Goal: Task Accomplishment & Management: Manage account settings

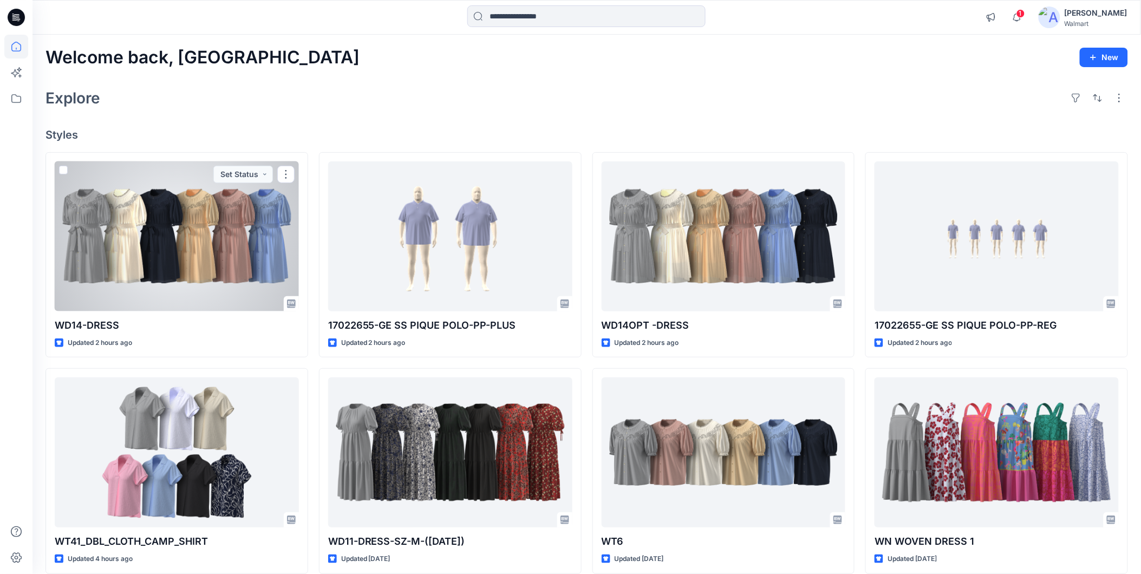
click at [149, 255] on div at bounding box center [177, 236] width 244 height 150
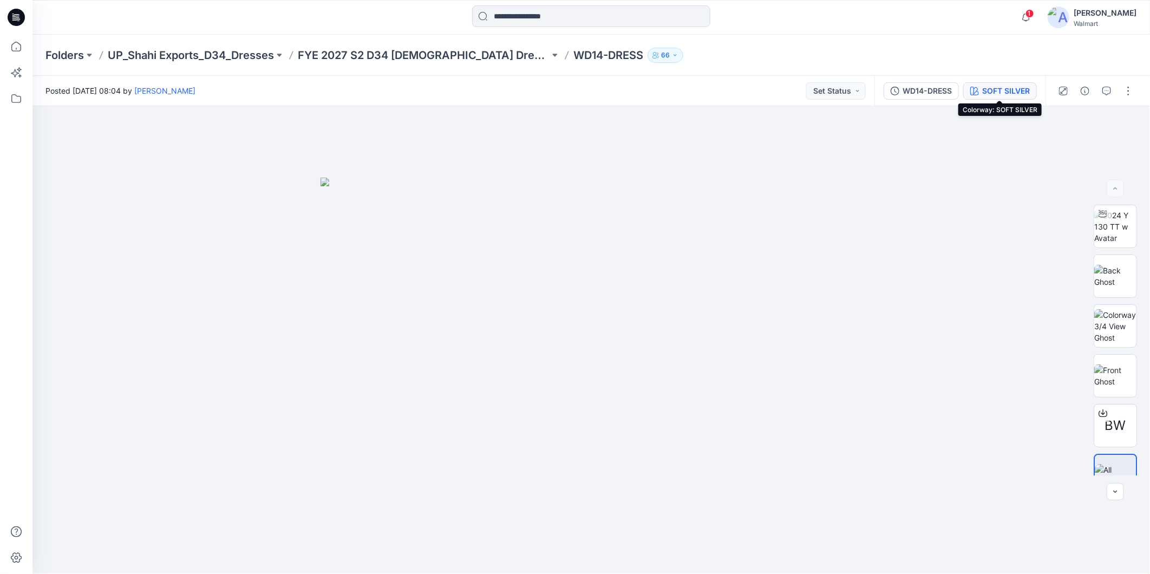
click at [1006, 90] on div "SOFT SILVER" at bounding box center [1006, 91] width 48 height 12
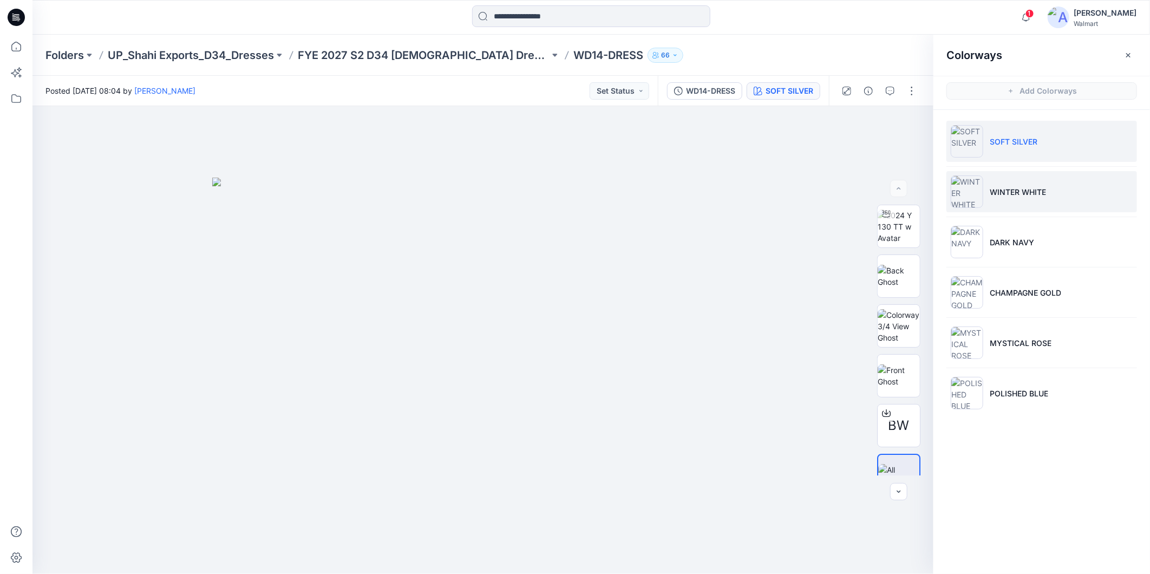
click at [1028, 194] on p "WINTER WHITE" at bounding box center [1018, 191] width 56 height 11
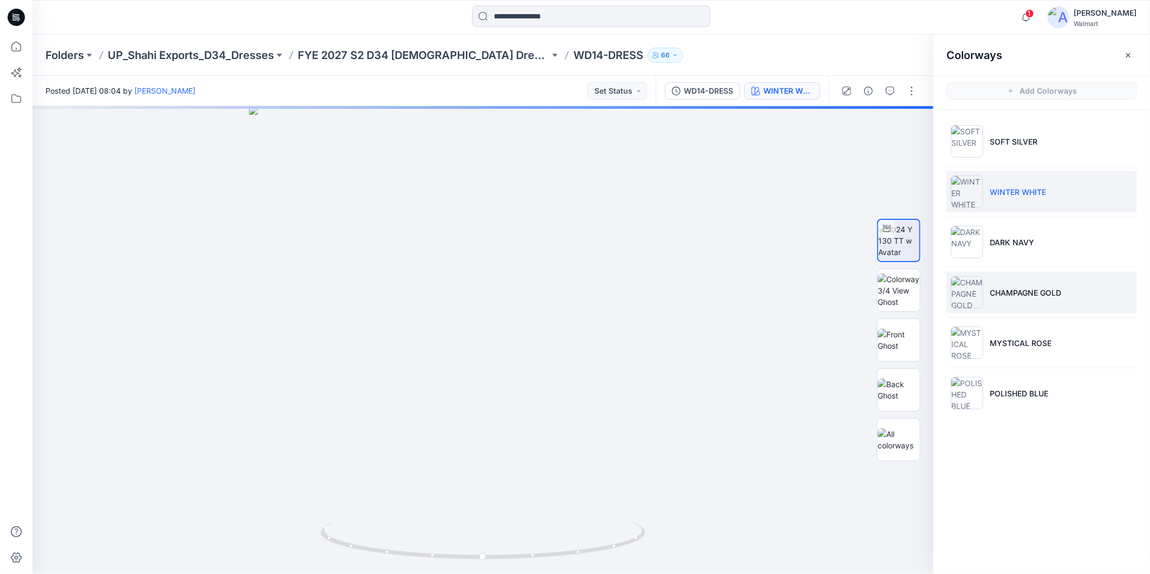
click at [1030, 301] on li "CHAMPAGNE GOLD" at bounding box center [1042, 292] width 191 height 41
click at [989, 185] on li "WINTER WHITE" at bounding box center [1042, 191] width 191 height 41
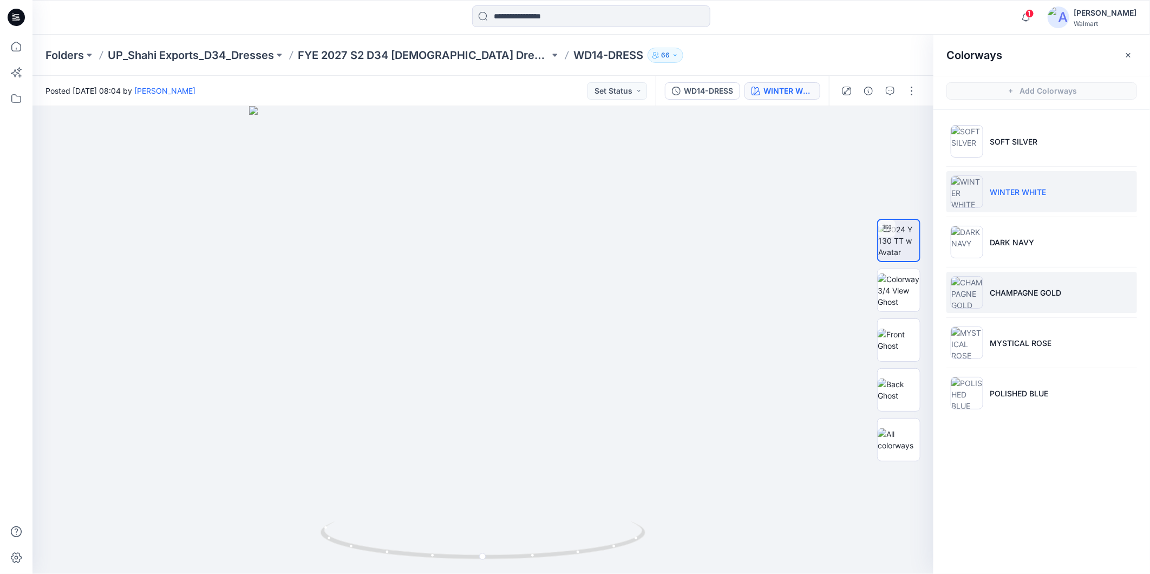
click at [1035, 290] on p "CHAMPAGNE GOLD" at bounding box center [1025, 292] width 71 height 11
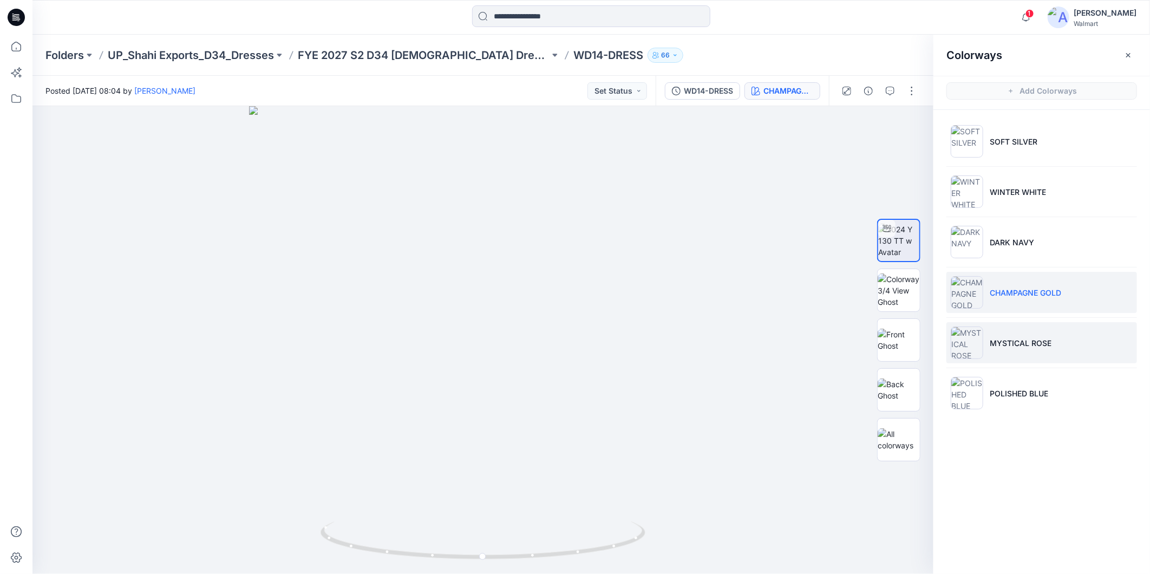
click at [1035, 342] on p "MYSTICAL ROSE" at bounding box center [1021, 342] width 62 height 11
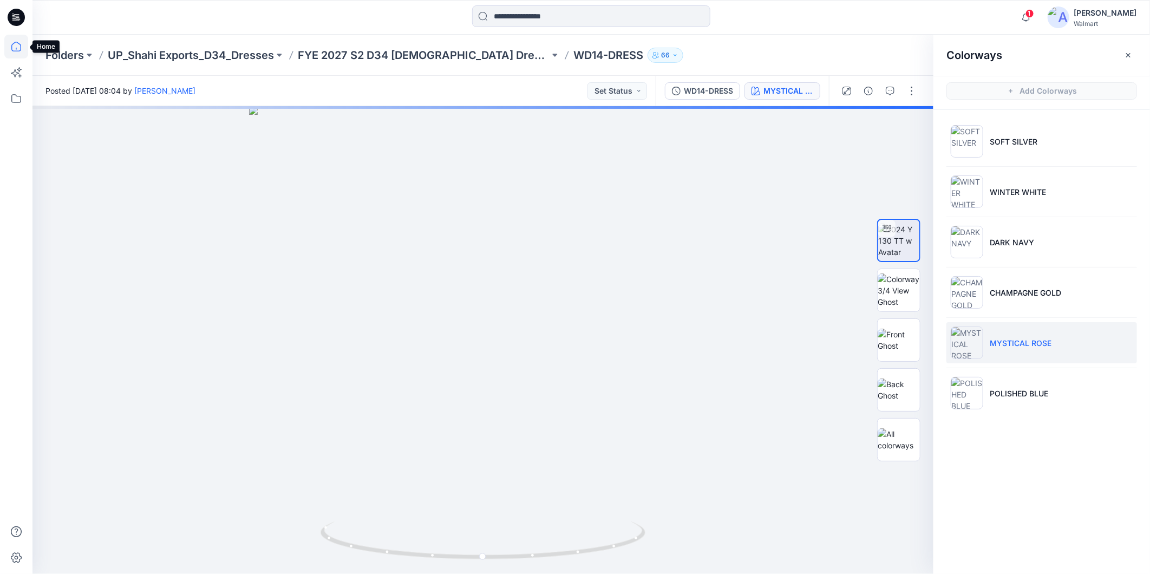
click at [17, 48] on icon at bounding box center [16, 47] width 24 height 24
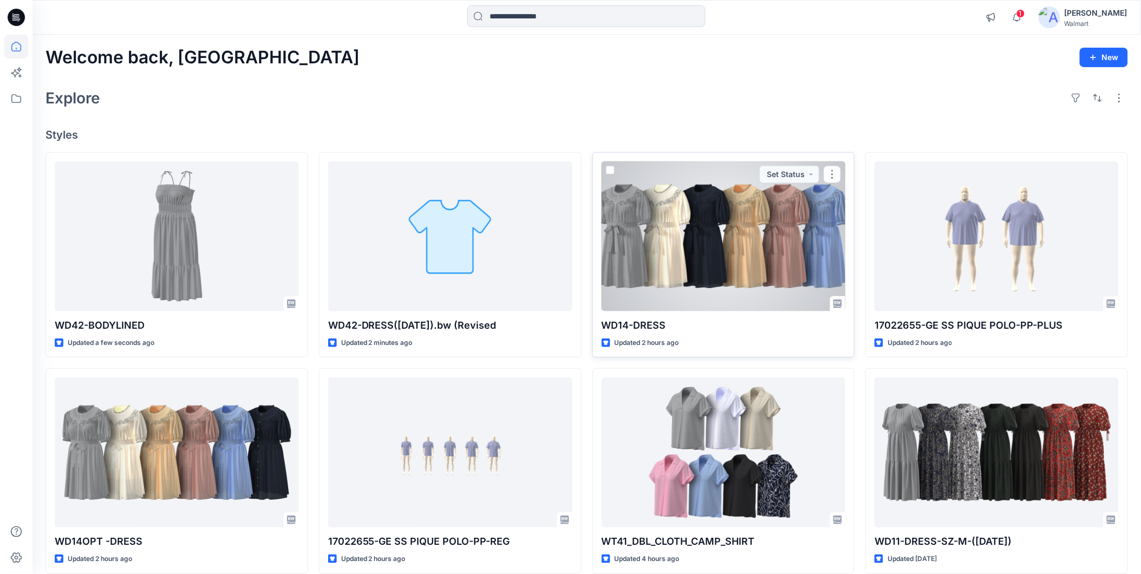
click at [707, 279] on div at bounding box center [724, 236] width 244 height 150
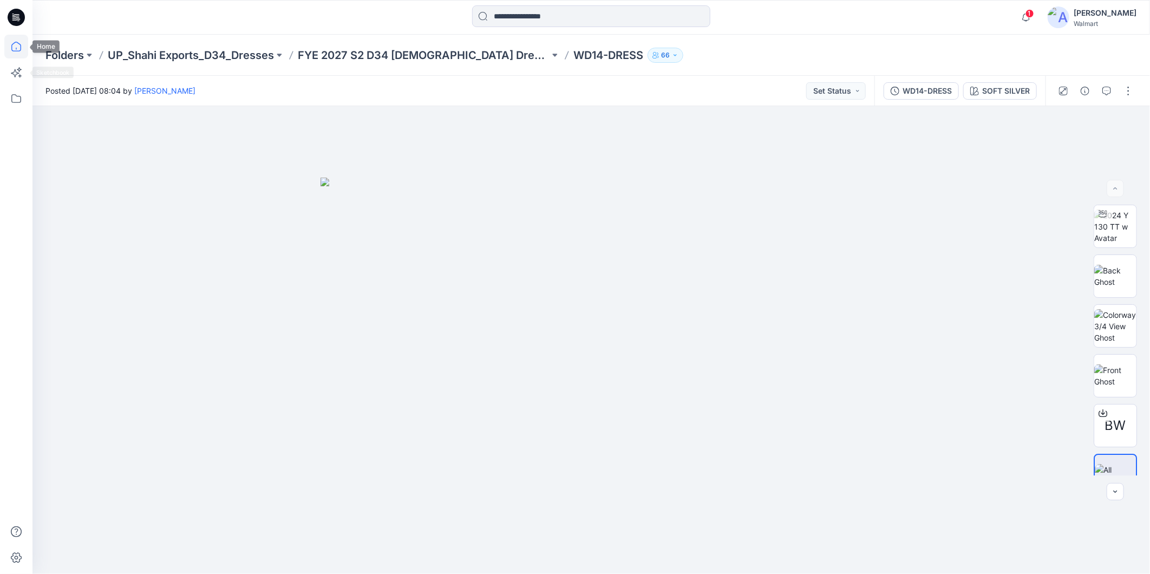
click at [15, 49] on icon at bounding box center [16, 47] width 24 height 24
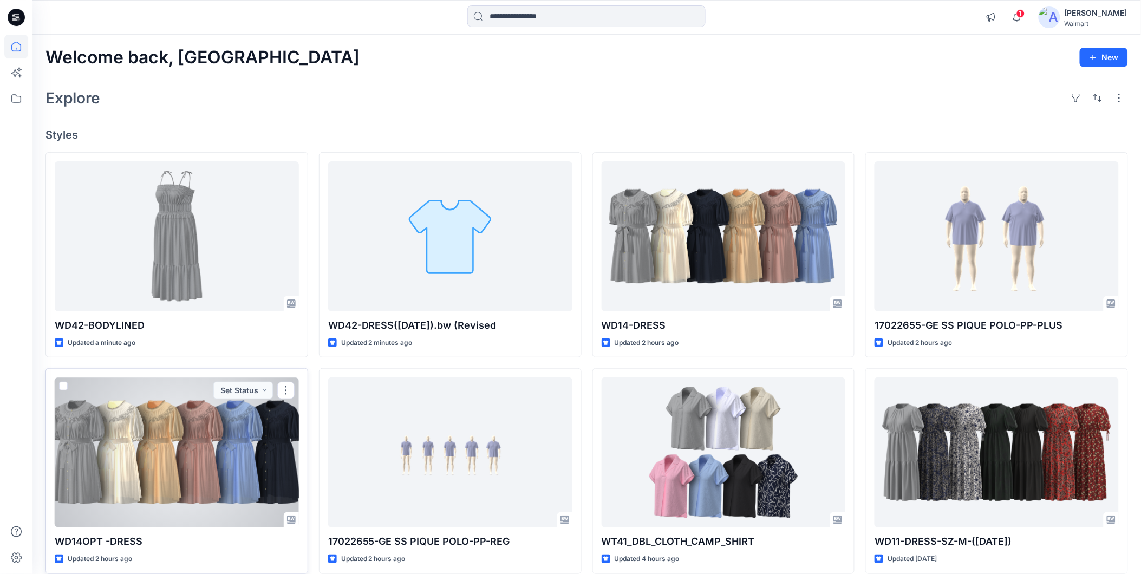
click at [165, 474] on div at bounding box center [177, 452] width 244 height 150
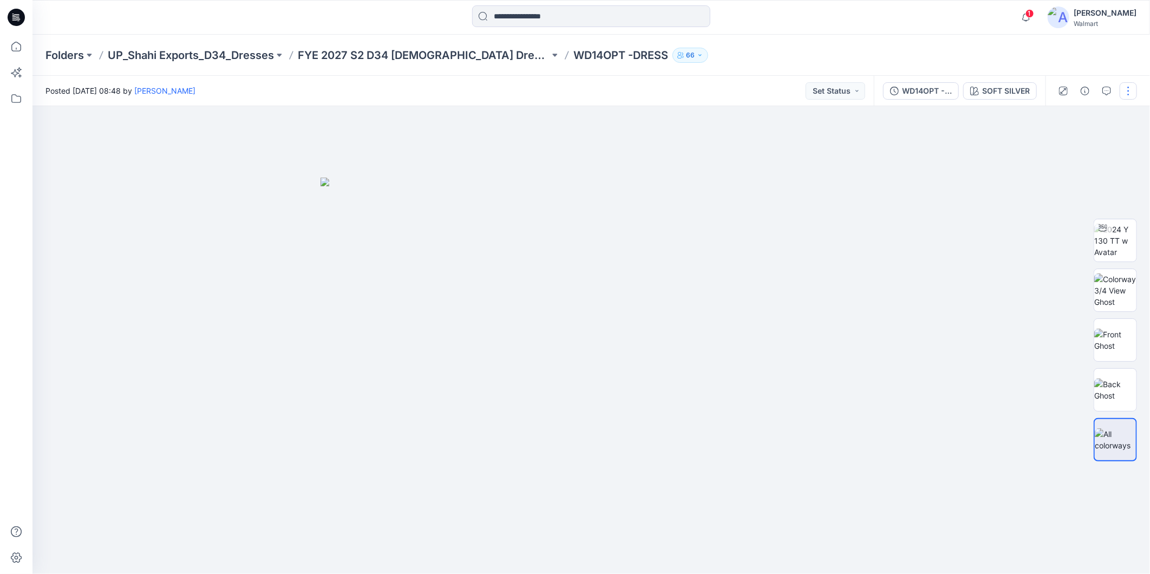
click at [1123, 89] on button "button" at bounding box center [1128, 90] width 17 height 17
click at [1059, 143] on p "Edit" at bounding box center [1060, 145] width 14 height 11
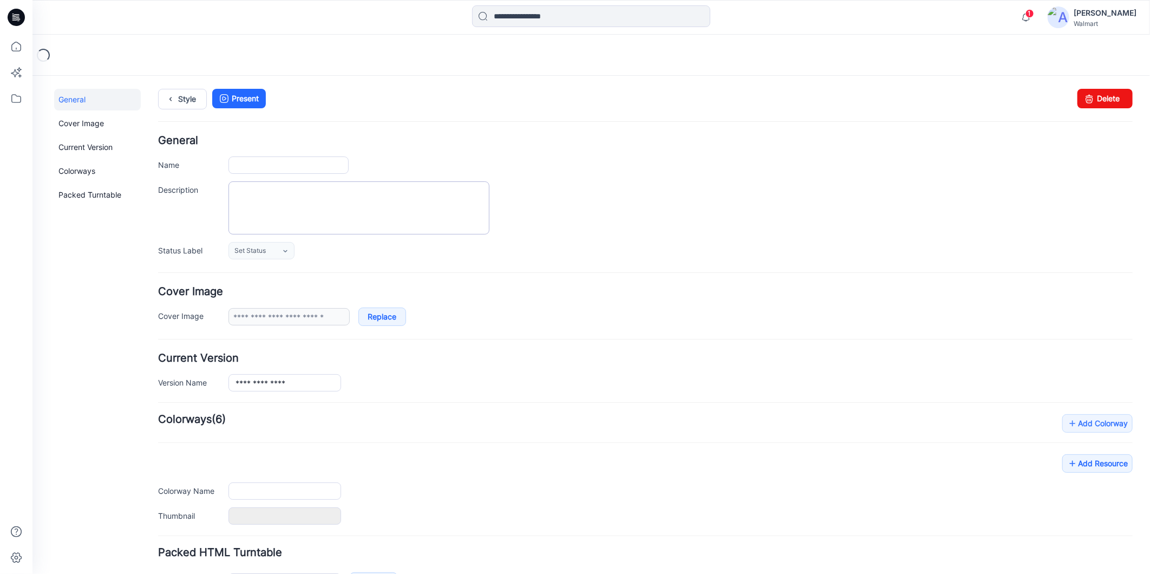
type input "**********"
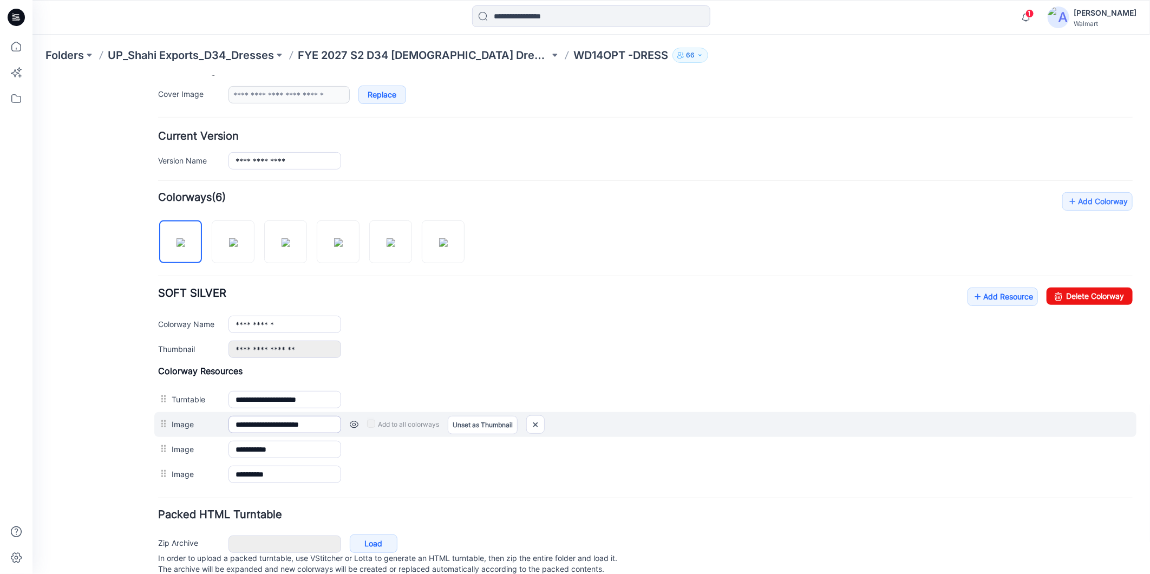
scroll to position [261, 0]
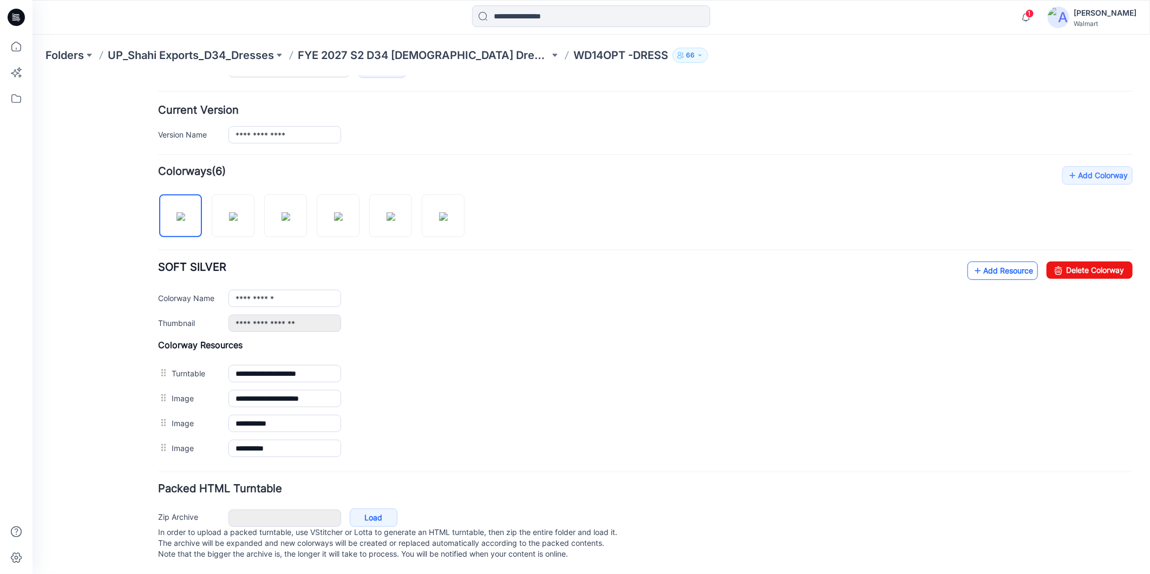
click at [978, 261] on link "Add Resource" at bounding box center [1002, 270] width 70 height 18
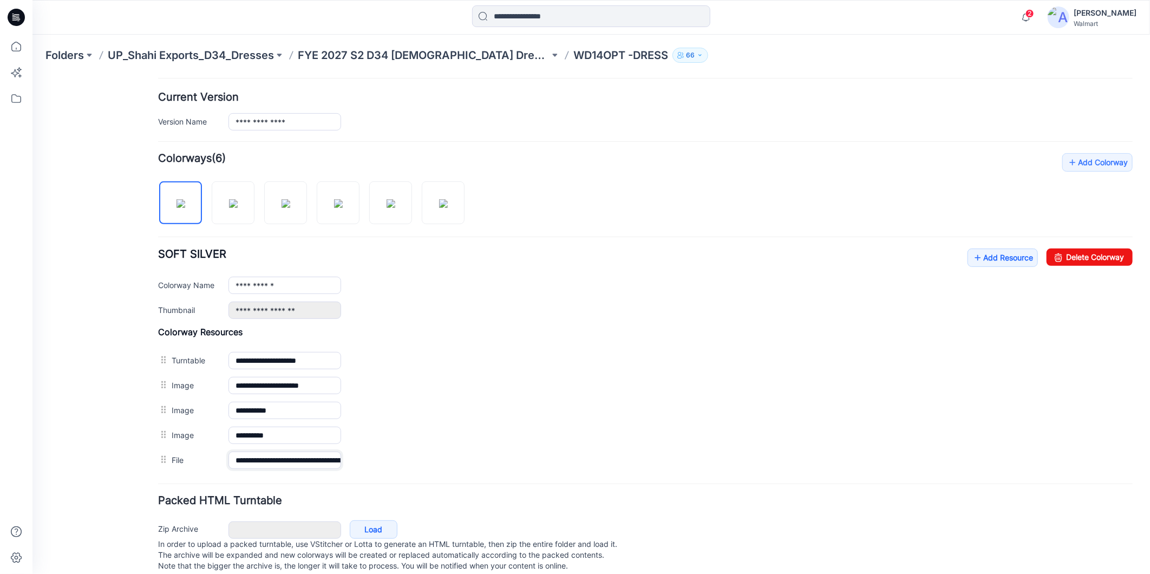
scroll to position [0, 113]
drag, startPoint x: 233, startPoint y: 462, endPoint x: 368, endPoint y: 487, distance: 136.5
click at [368, 487] on form "**********" at bounding box center [645, 224] width 975 height 701
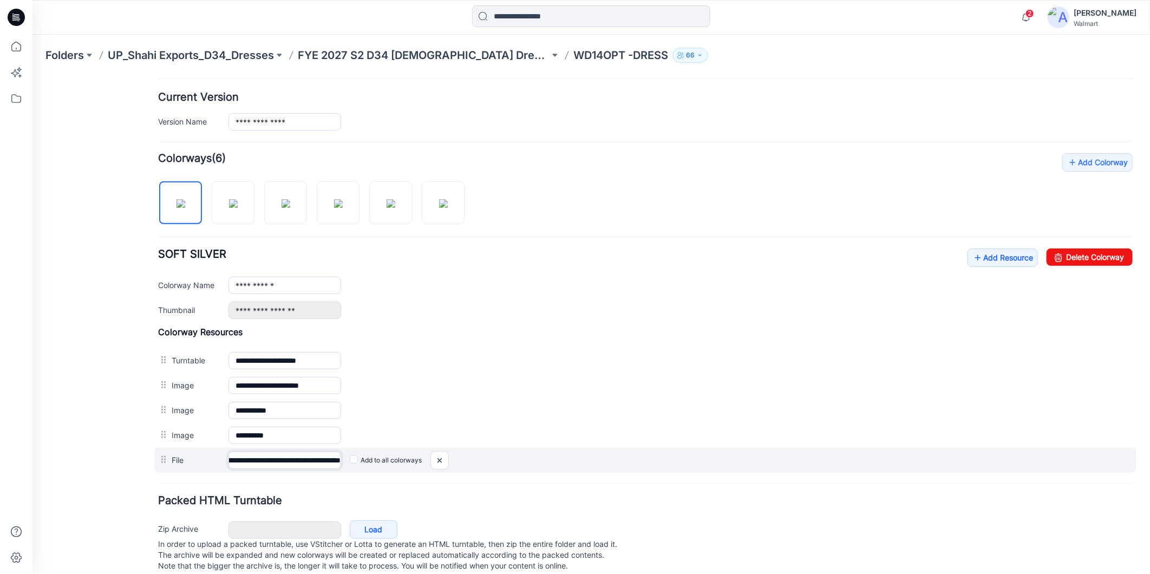
click at [306, 462] on input "**********" at bounding box center [284, 459] width 113 height 17
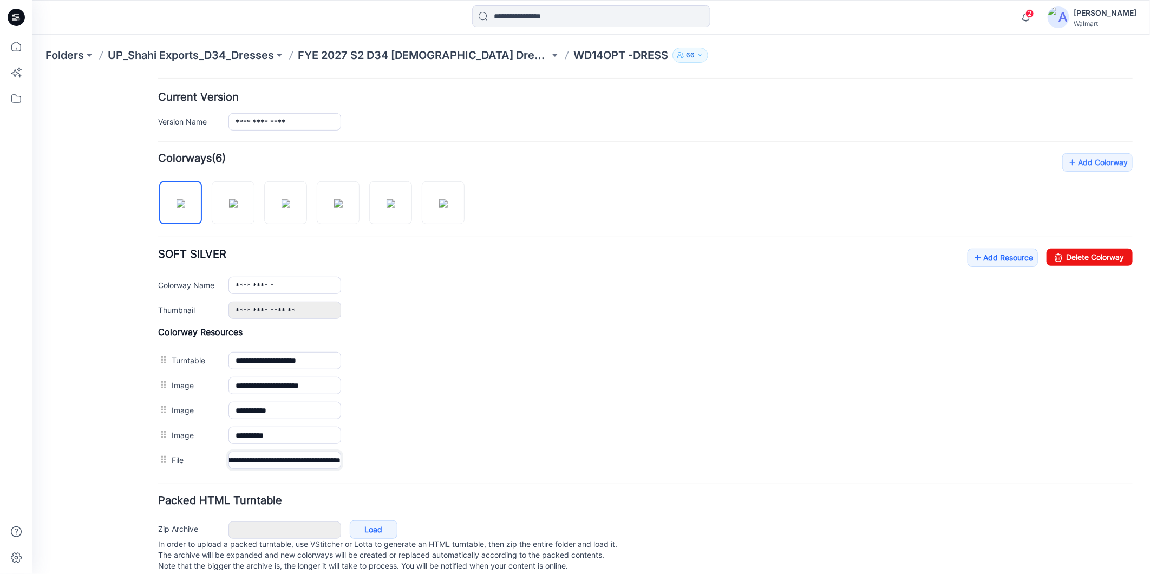
drag, startPoint x: 310, startPoint y: 462, endPoint x: 350, endPoint y: 476, distance: 43.0
click at [350, 476] on form "**********" at bounding box center [645, 224] width 975 height 701
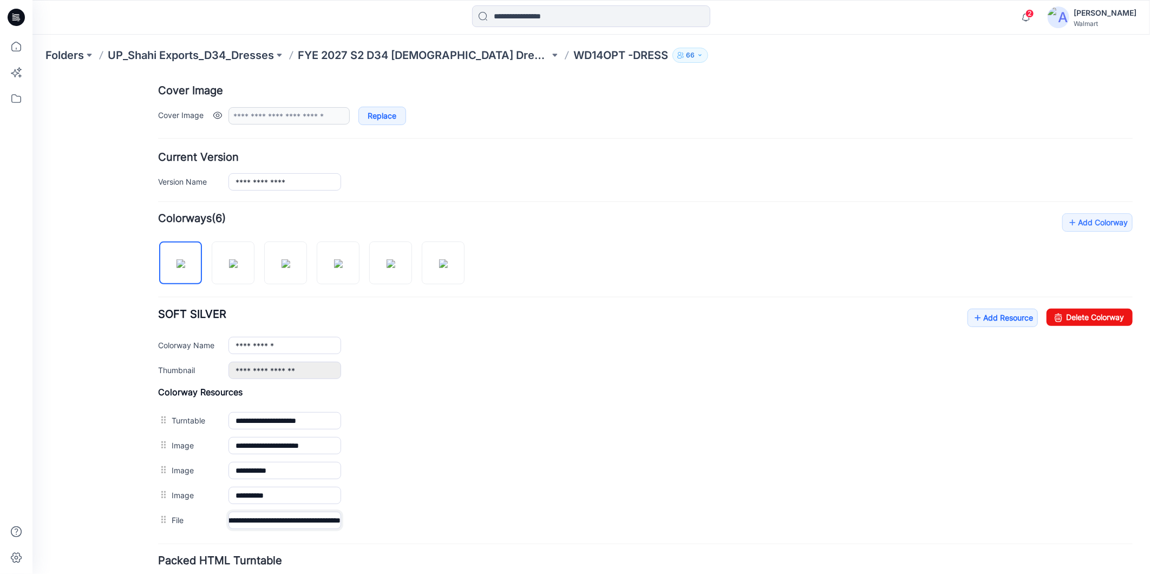
scroll to position [80, 0]
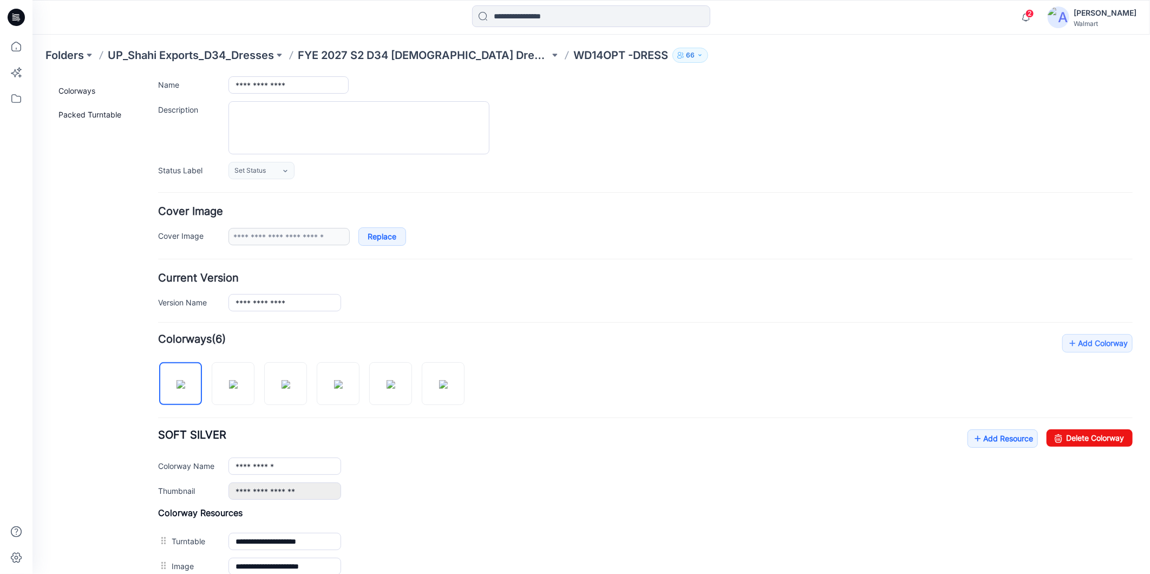
type input "**********"
click at [631, 173] on div "Set Status Set Status *Revision Requested TD - Need to Review PD - Need to Revi…" at bounding box center [680, 169] width 904 height 17
drag, startPoint x: 229, startPoint y: 387, endPoint x: 593, endPoint y: 385, distance: 364.4
click at [229, 387] on img at bounding box center [233, 384] width 9 height 9
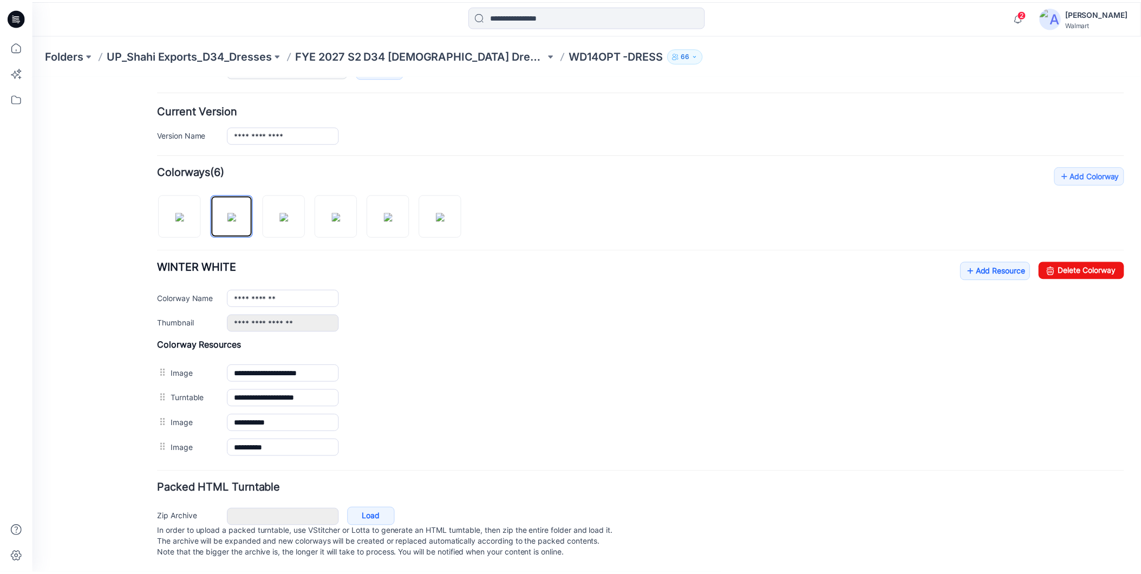
scroll to position [261, 0]
click at [185, 212] on img at bounding box center [180, 216] width 9 height 9
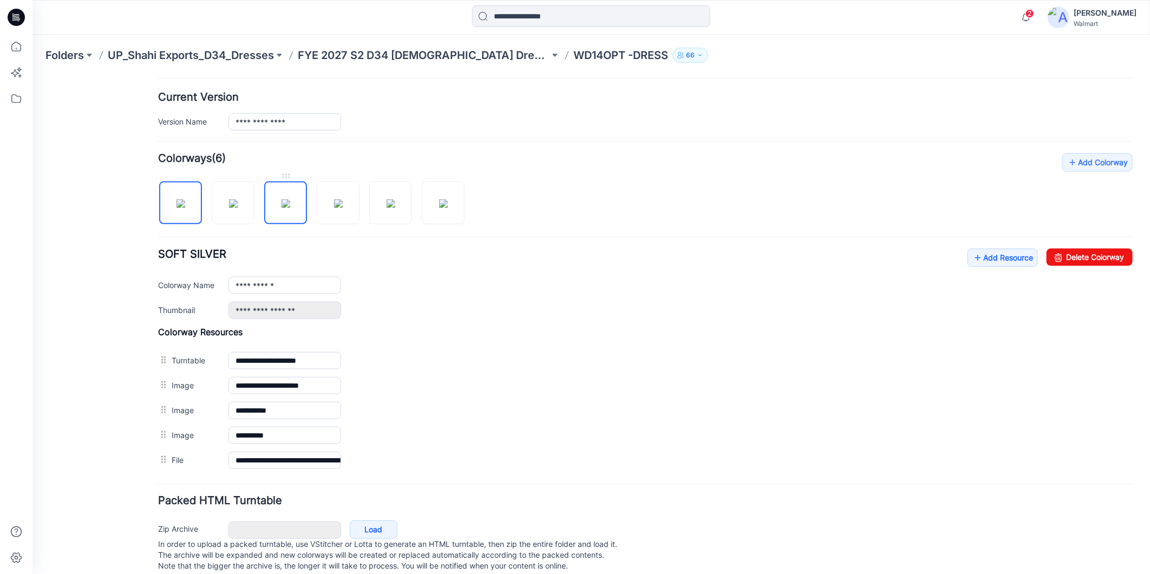
click at [281, 207] on img at bounding box center [285, 203] width 9 height 9
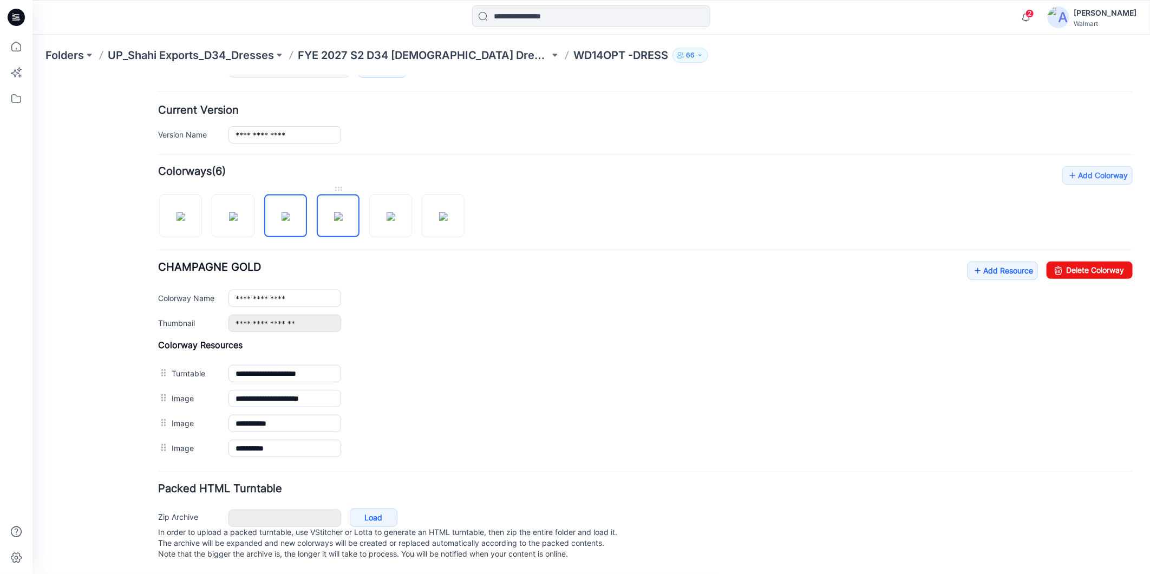
click at [334, 212] on img at bounding box center [338, 216] width 9 height 9
drag, startPoint x: 390, startPoint y: 218, endPoint x: 386, endPoint y: 227, distance: 9.7
click at [389, 219] on img at bounding box center [390, 216] width 9 height 9
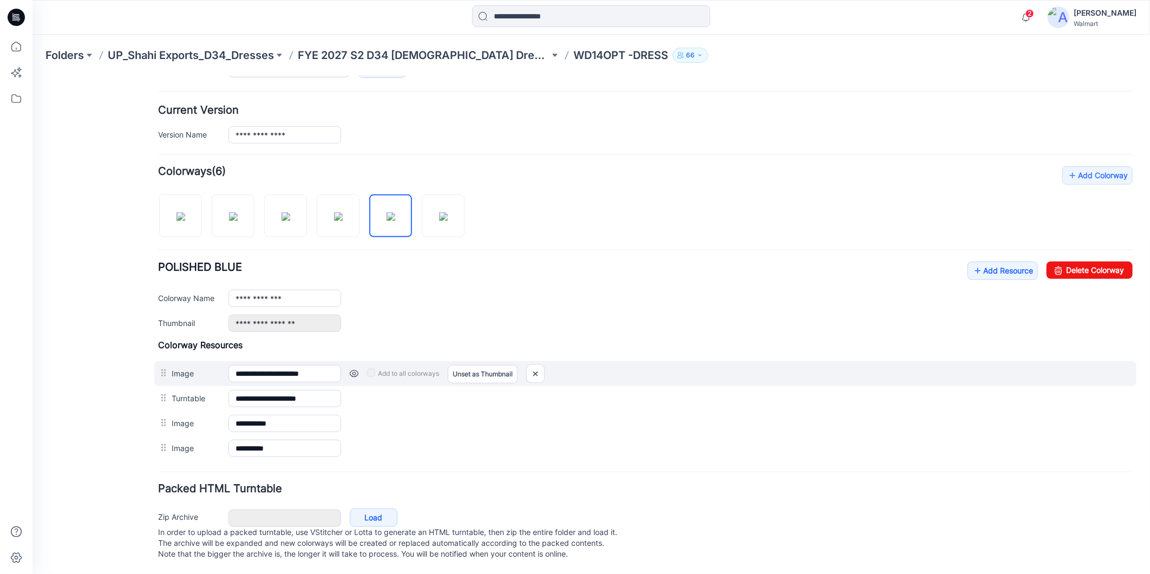
drag, startPoint x: 175, startPoint y: 387, endPoint x: 179, endPoint y: 360, distance: 28.0
click at [179, 360] on div "**********" at bounding box center [645, 399] width 975 height 121
drag, startPoint x: 193, startPoint y: 387, endPoint x: 193, endPoint y: 363, distance: 24.4
click at [193, 363] on div "**********" at bounding box center [645, 399] width 975 height 121
drag, startPoint x: 177, startPoint y: 387, endPoint x: 179, endPoint y: 381, distance: 6.3
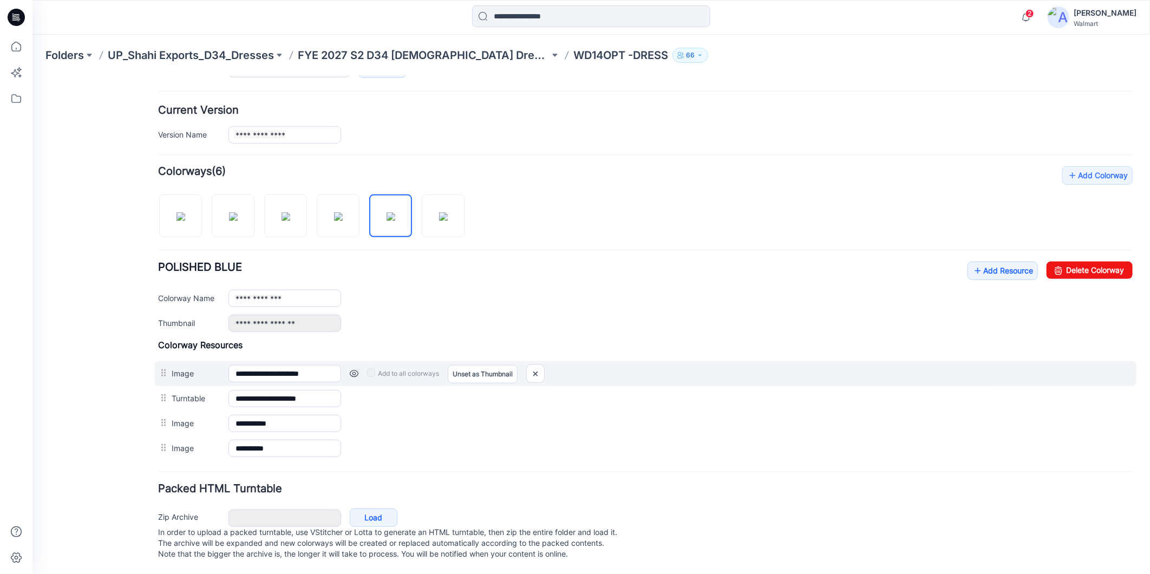
click at [177, 361] on div "**********" at bounding box center [645, 399] width 975 height 121
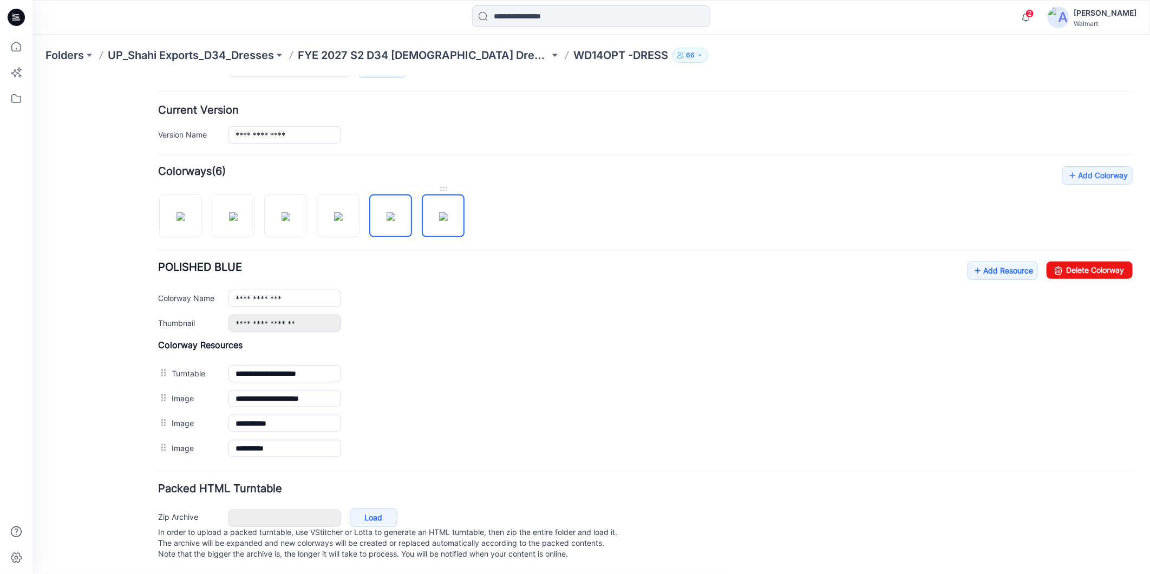
click at [445, 215] on img at bounding box center [443, 216] width 9 height 9
type input "*********"
click at [18, 48] on icon at bounding box center [16, 47] width 24 height 24
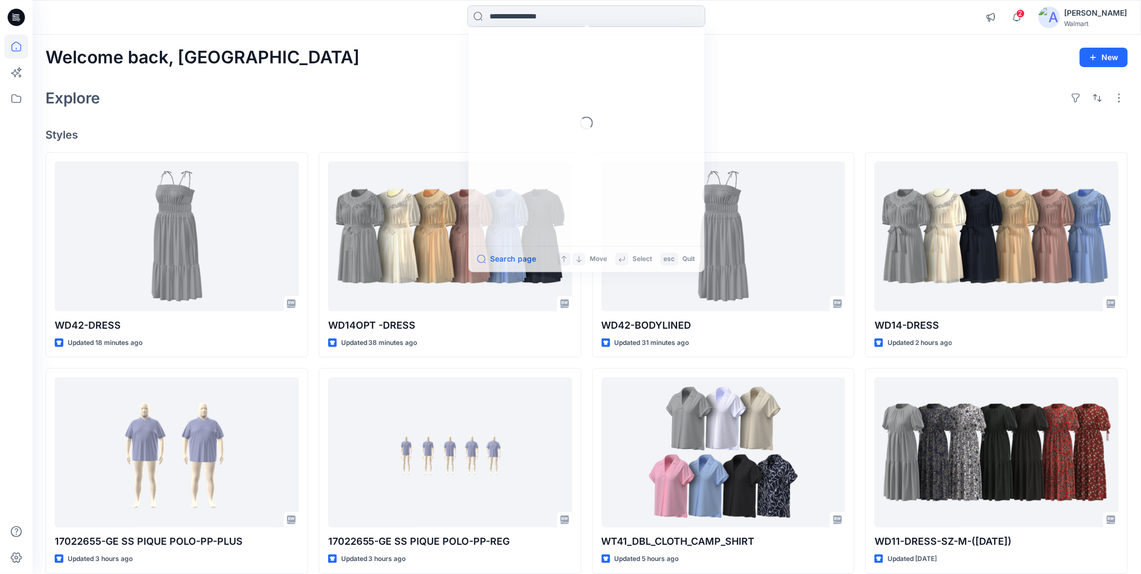
click at [515, 21] on input at bounding box center [586, 16] width 238 height 22
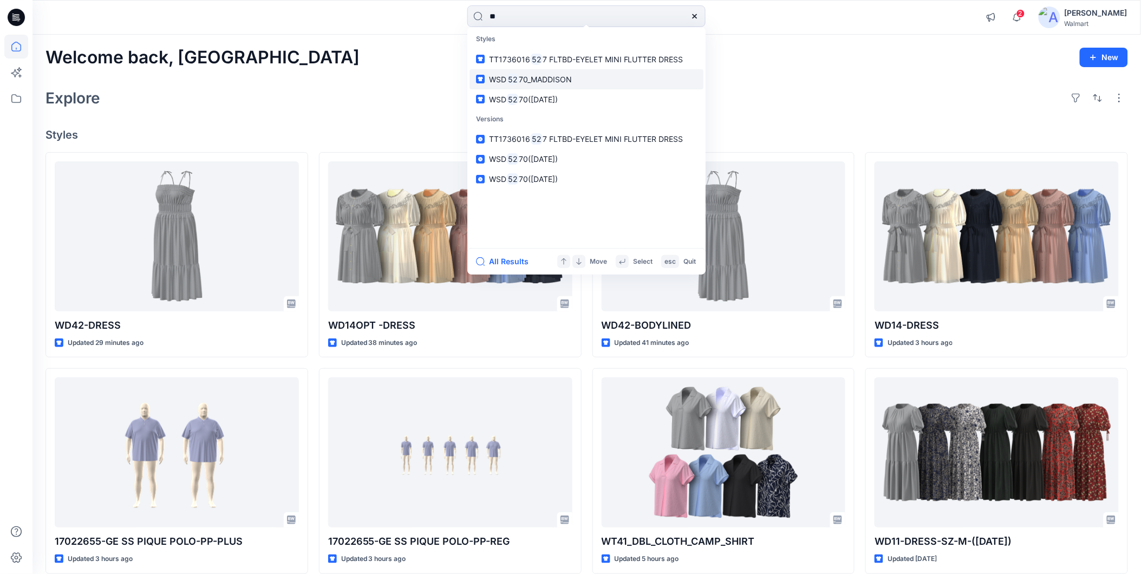
type input "*"
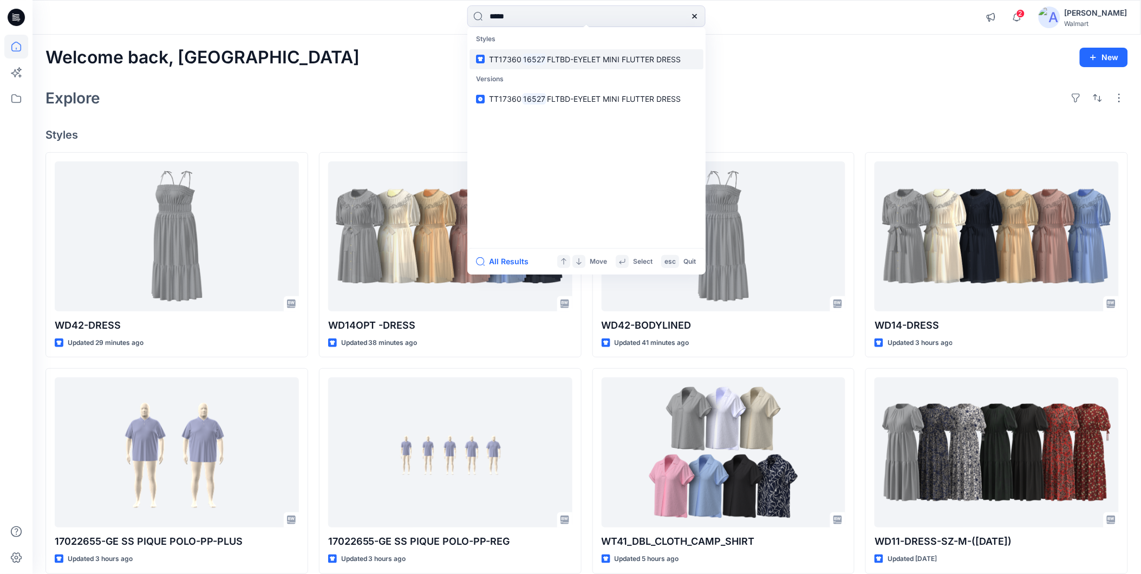
type input "*****"
click at [570, 60] on span "FLTBD-EYELET MINI FLUTTER DRESS" at bounding box center [614, 59] width 134 height 9
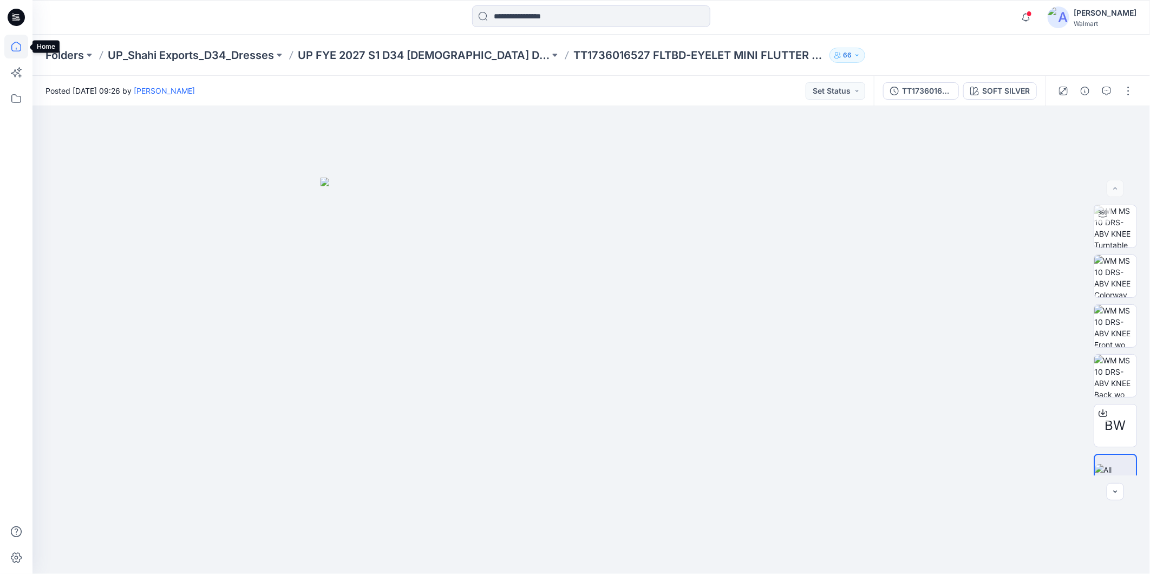
click at [14, 43] on icon at bounding box center [16, 47] width 10 height 10
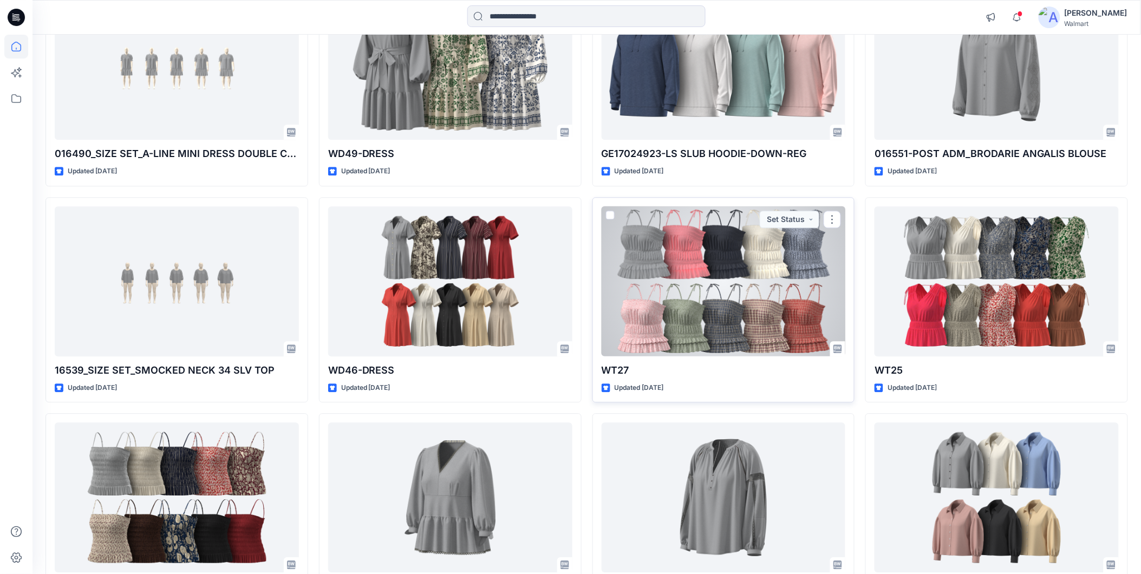
scroll to position [917, 0]
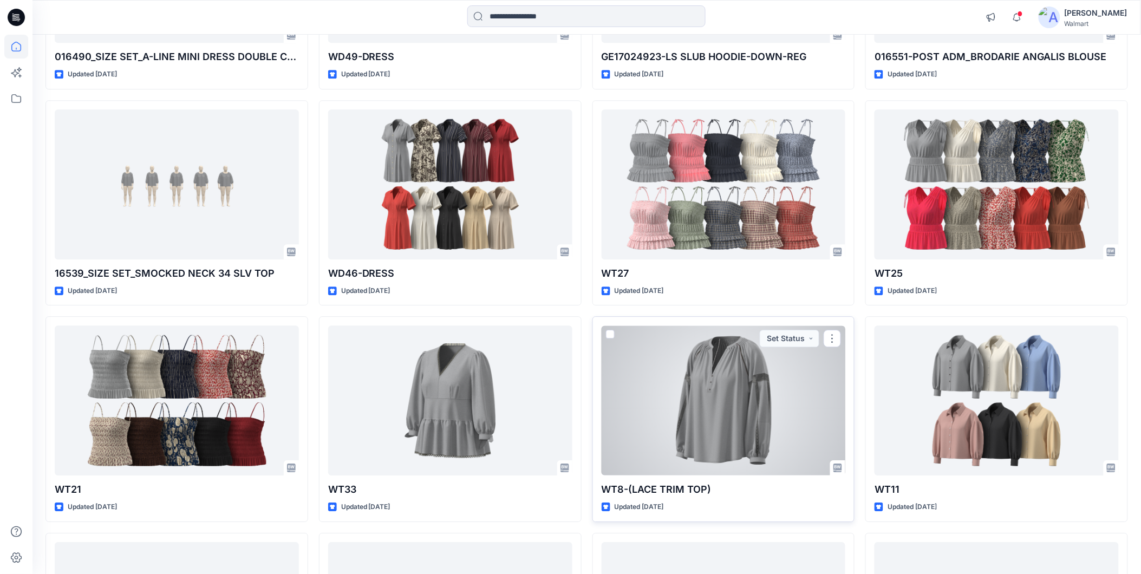
click at [640, 417] on div at bounding box center [724, 400] width 244 height 150
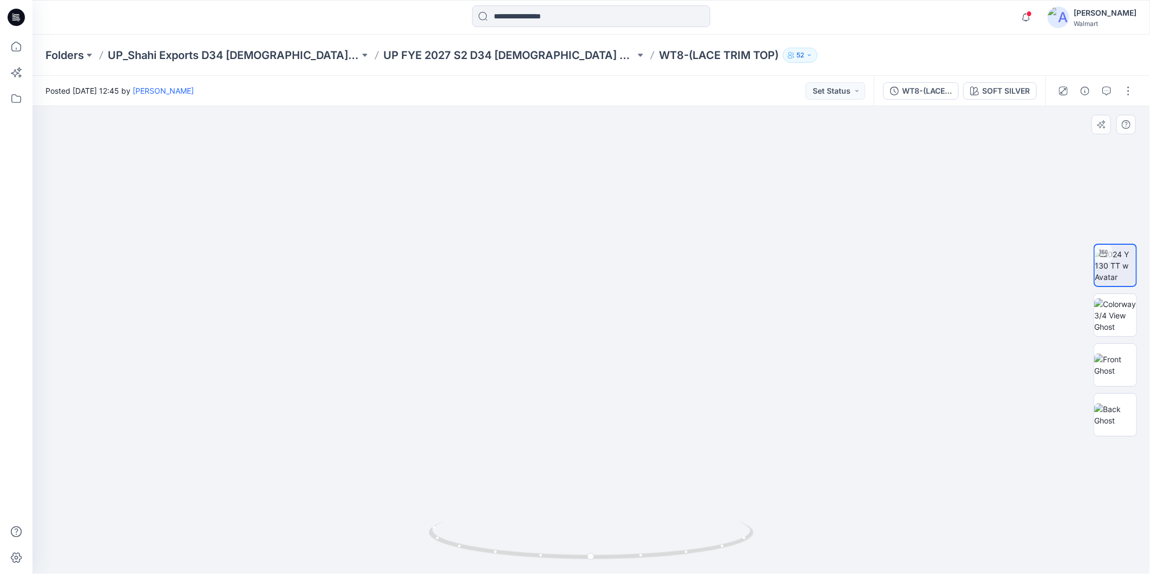
drag, startPoint x: 888, startPoint y: 320, endPoint x: 865, endPoint y: 248, distance: 75.7
drag, startPoint x: 918, startPoint y: 280, endPoint x: 423, endPoint y: 293, distance: 495.6
click at [325, 290] on img at bounding box center [345, 15] width 1611 height 1118
click at [1120, 414] on img at bounding box center [1115, 414] width 42 height 23
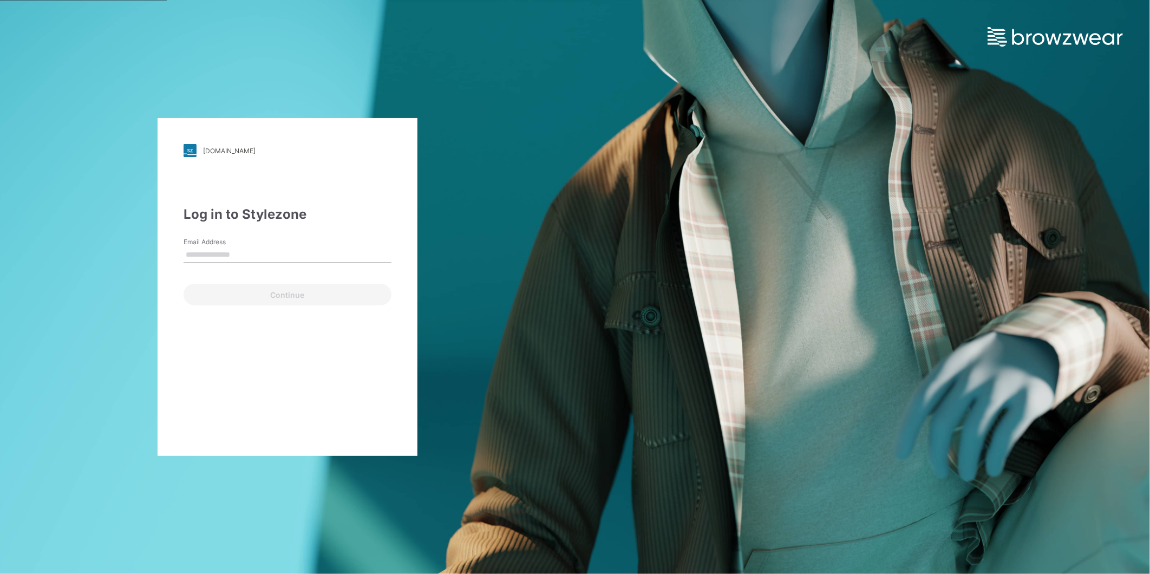
click at [225, 255] on input "Email Address" at bounding box center [288, 255] width 208 height 16
type input "**********"
click at [229, 292] on button "Continue" at bounding box center [288, 295] width 208 height 22
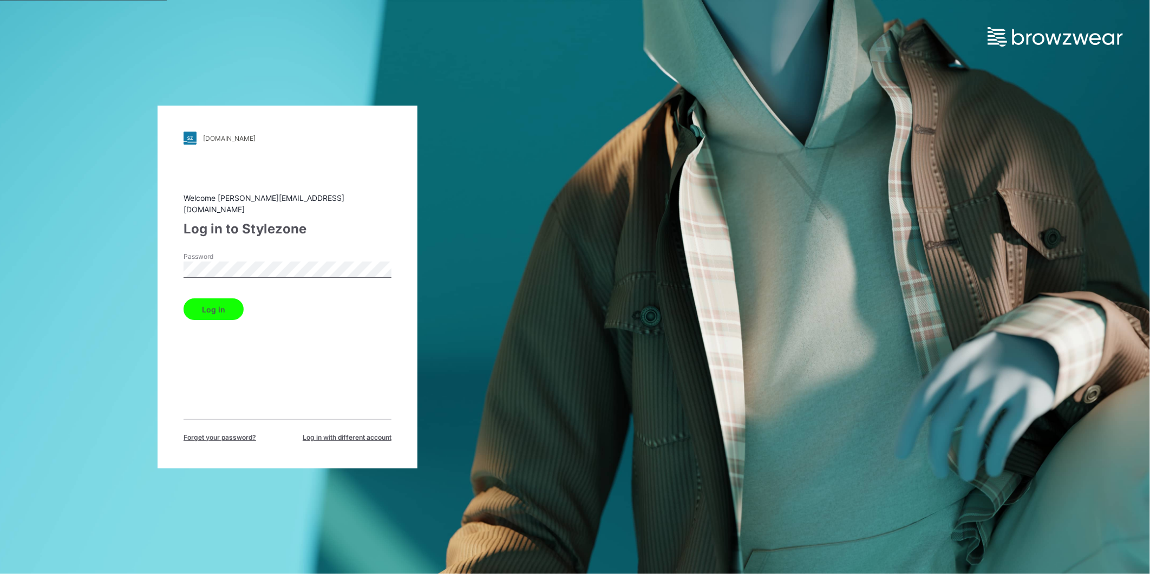
click at [218, 305] on button "Log in" at bounding box center [214, 309] width 60 height 22
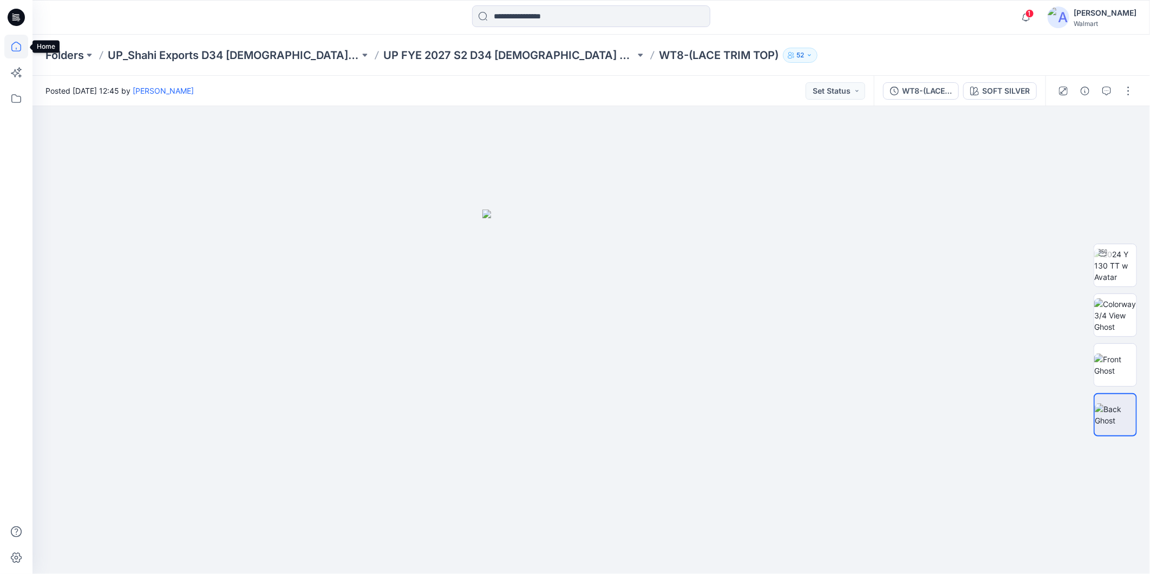
click at [19, 45] on icon at bounding box center [16, 47] width 24 height 24
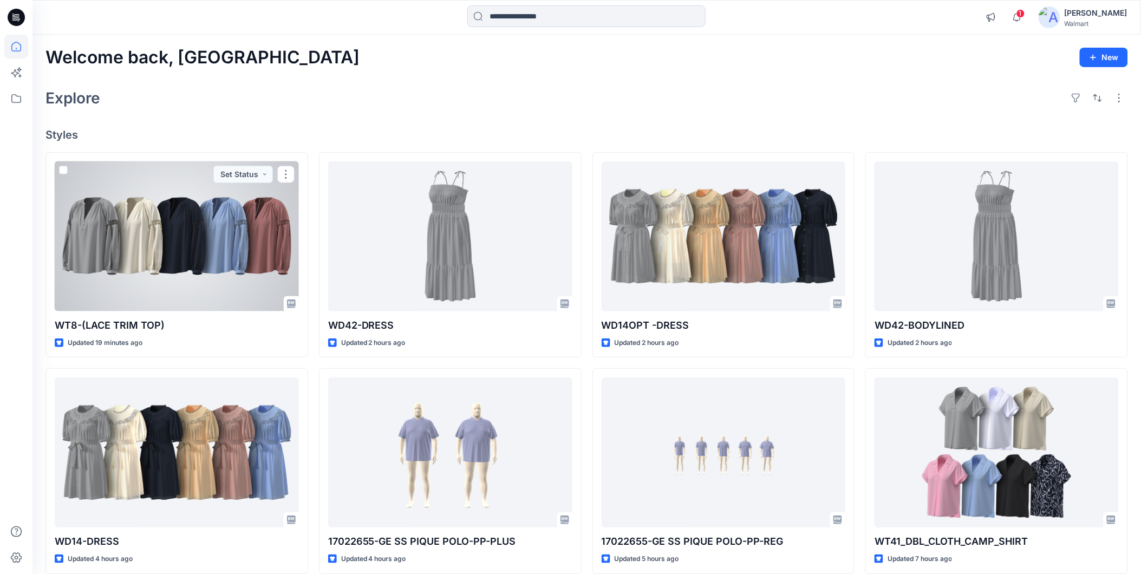
click at [187, 263] on div at bounding box center [177, 236] width 244 height 150
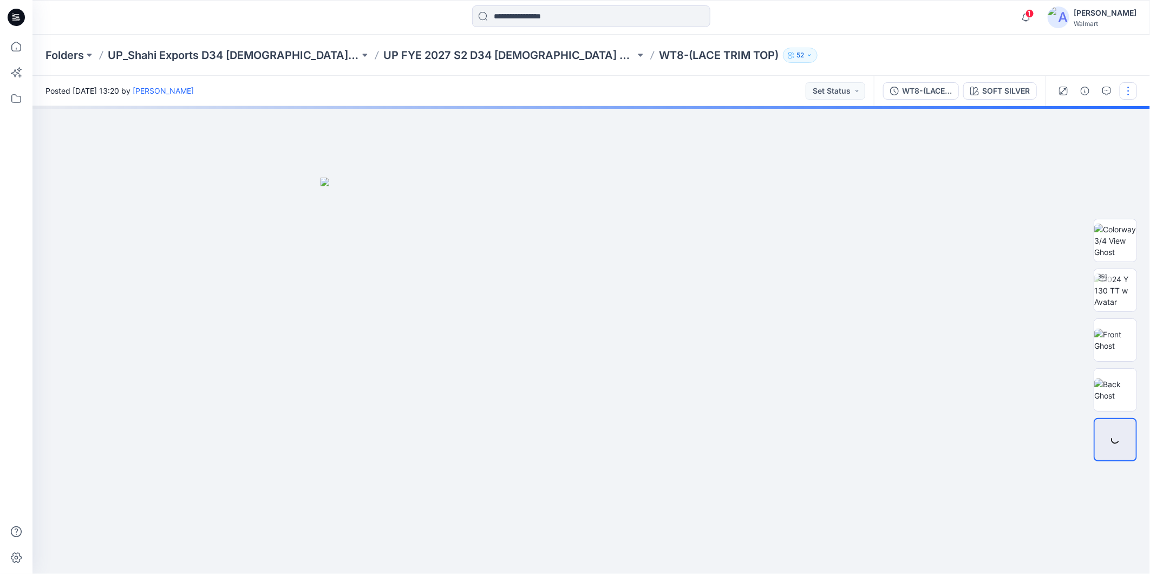
click at [1127, 90] on button "button" at bounding box center [1128, 90] width 17 height 17
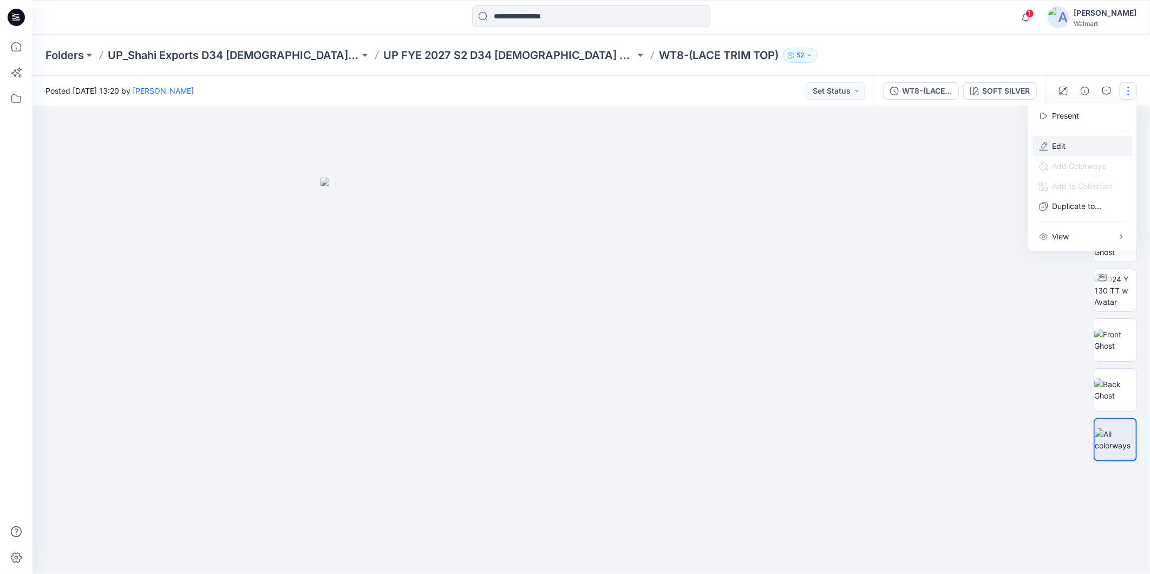
click at [1049, 143] on button "Edit" at bounding box center [1083, 146] width 100 height 20
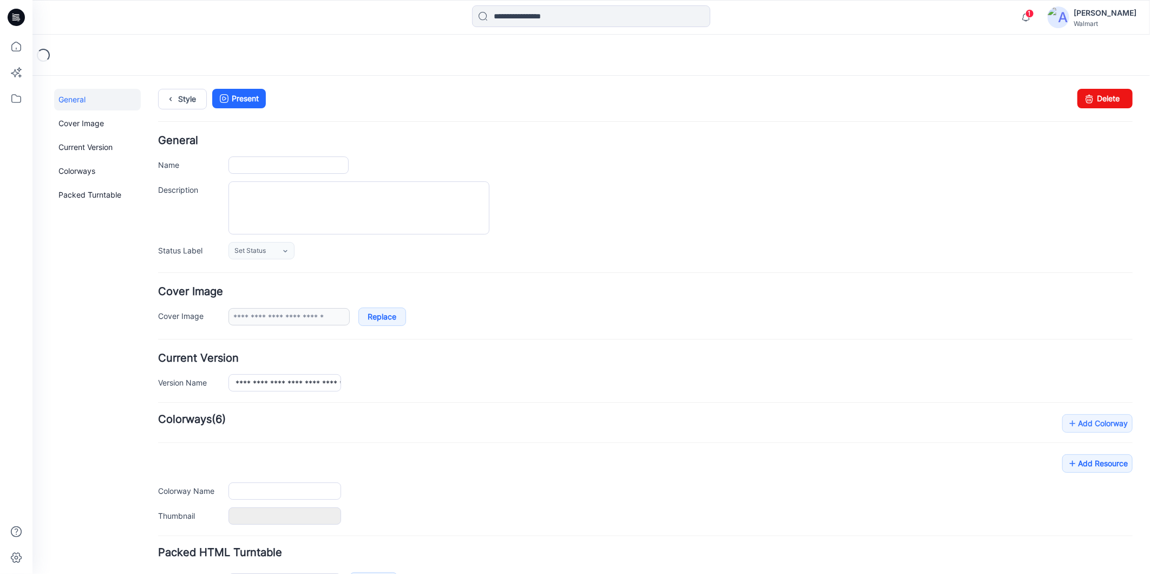
type input "**********"
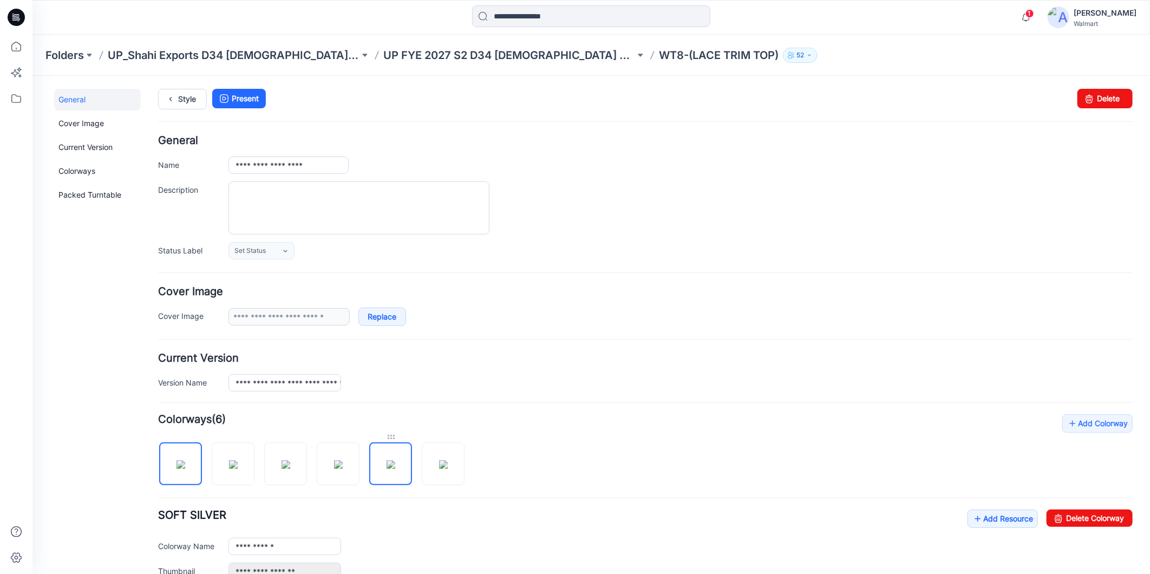
click at [391, 438] on div at bounding box center [390, 436] width 43 height 11
click at [395, 468] on img at bounding box center [390, 464] width 9 height 9
click at [1087, 518] on link "Delete Colorway" at bounding box center [1089, 517] width 86 height 17
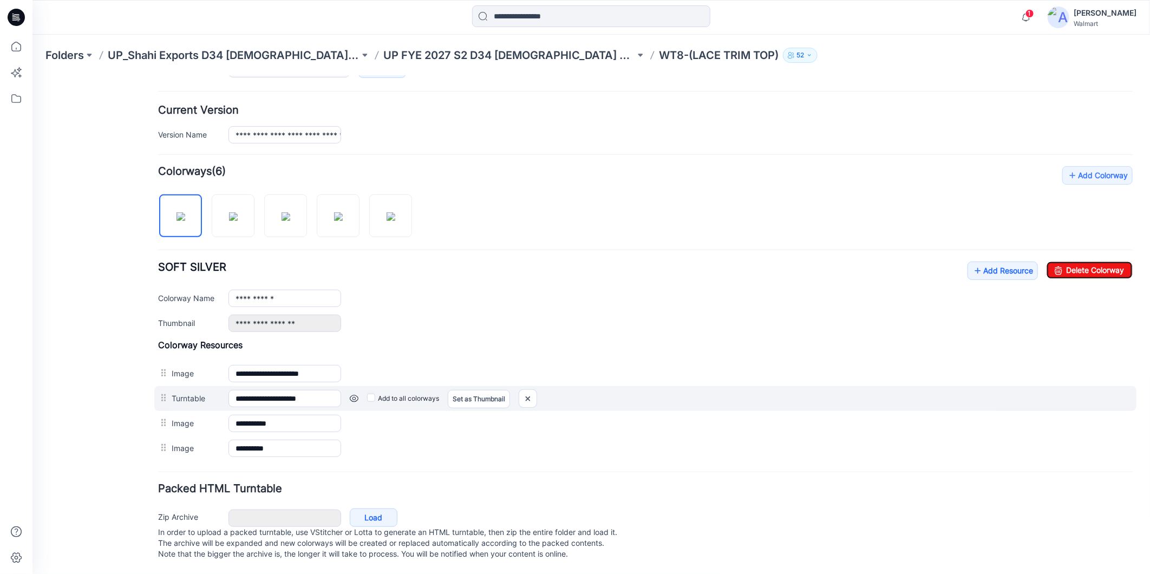
scroll to position [261, 0]
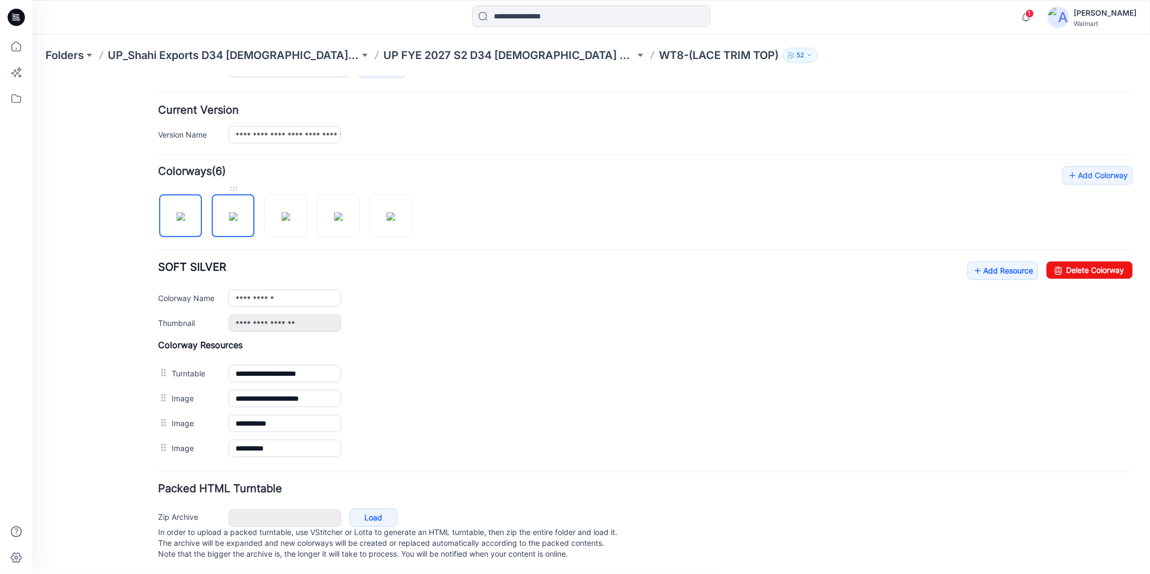
click at [229, 213] on img at bounding box center [233, 216] width 9 height 9
click at [281, 212] on img at bounding box center [285, 216] width 9 height 9
click at [334, 214] on img at bounding box center [338, 216] width 9 height 9
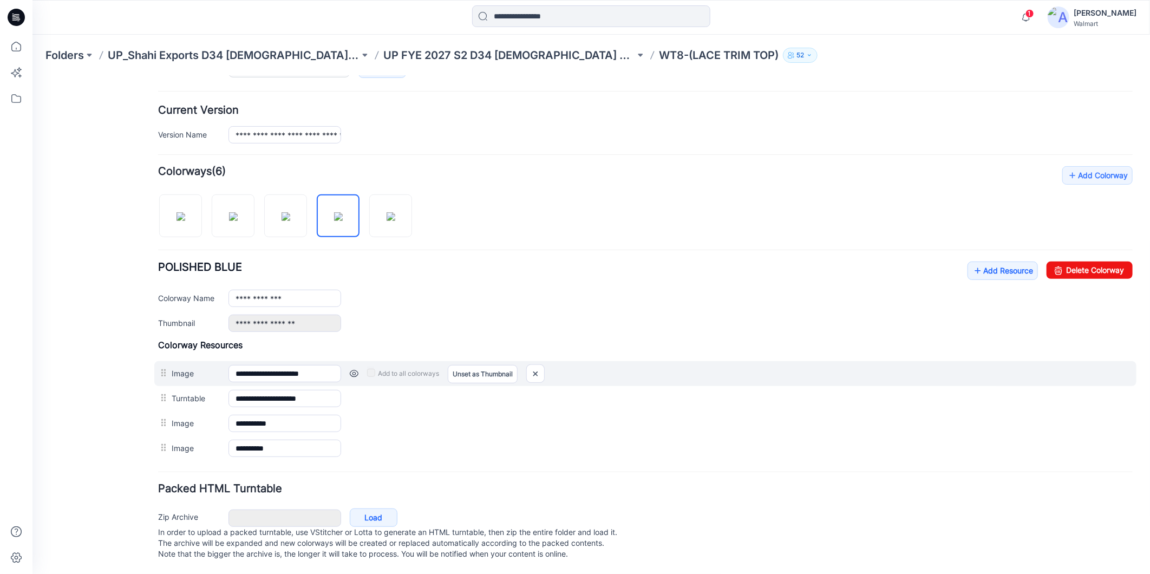
drag, startPoint x: 184, startPoint y: 388, endPoint x: 186, endPoint y: 362, distance: 26.0
click at [186, 362] on div "**********" at bounding box center [645, 399] width 975 height 121
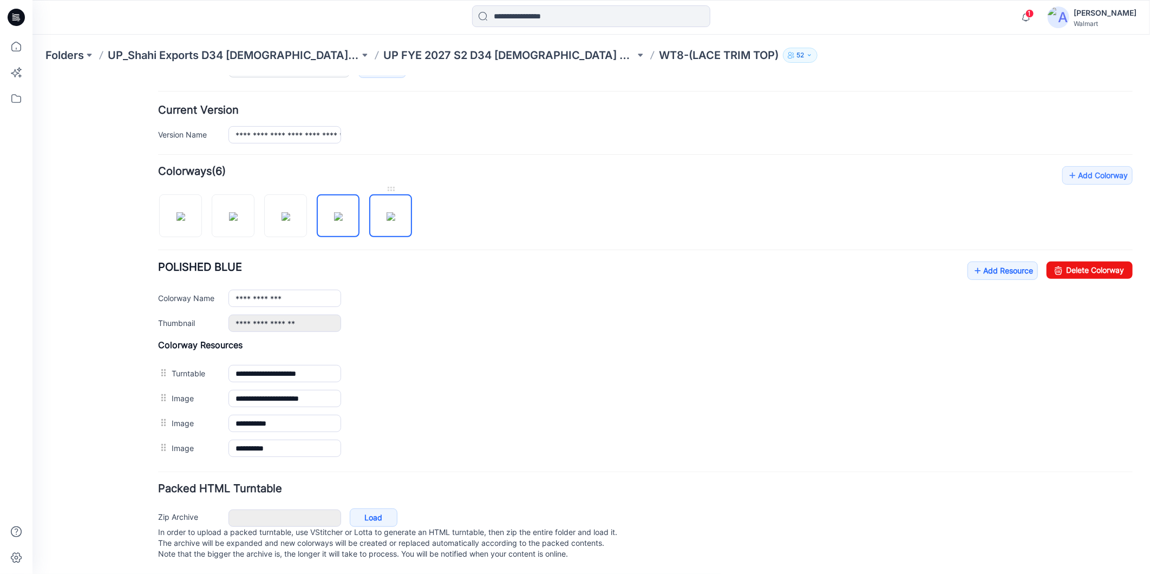
click at [386, 212] on img at bounding box center [390, 216] width 9 height 9
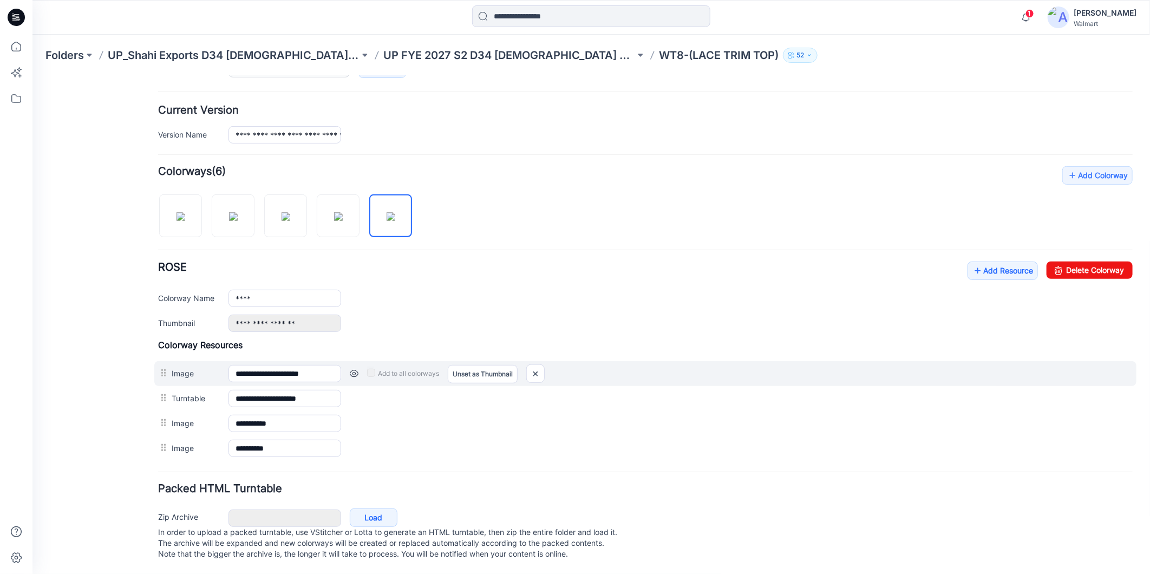
drag, startPoint x: 195, startPoint y: 385, endPoint x: 193, endPoint y: 362, distance: 22.9
click at [193, 362] on div "**********" at bounding box center [645, 399] width 975 height 121
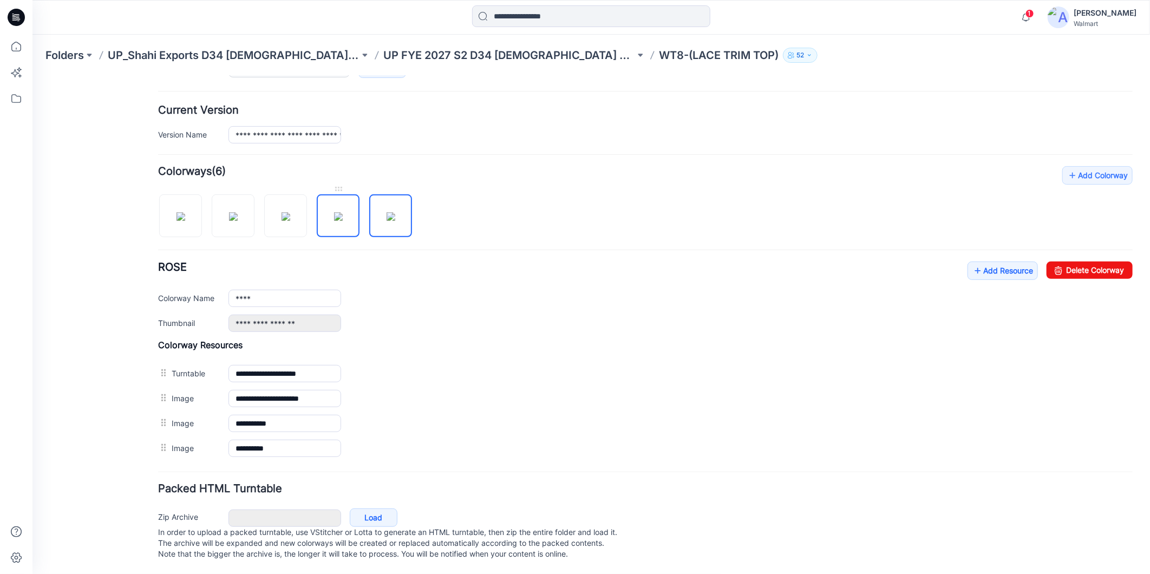
click at [341, 212] on img at bounding box center [338, 216] width 9 height 9
type input "**********"
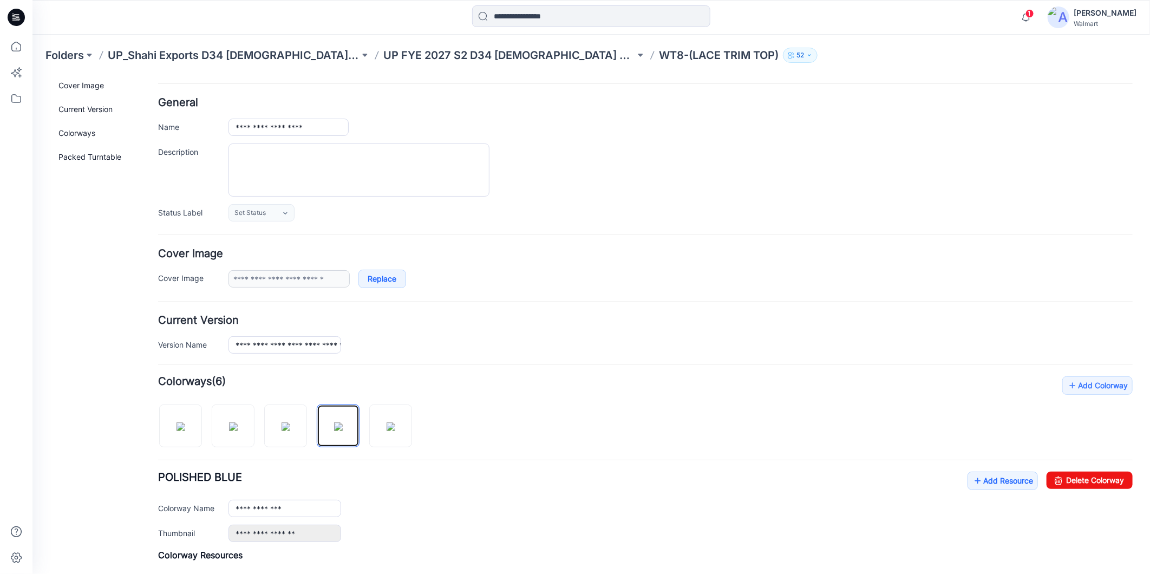
scroll to position [0, 0]
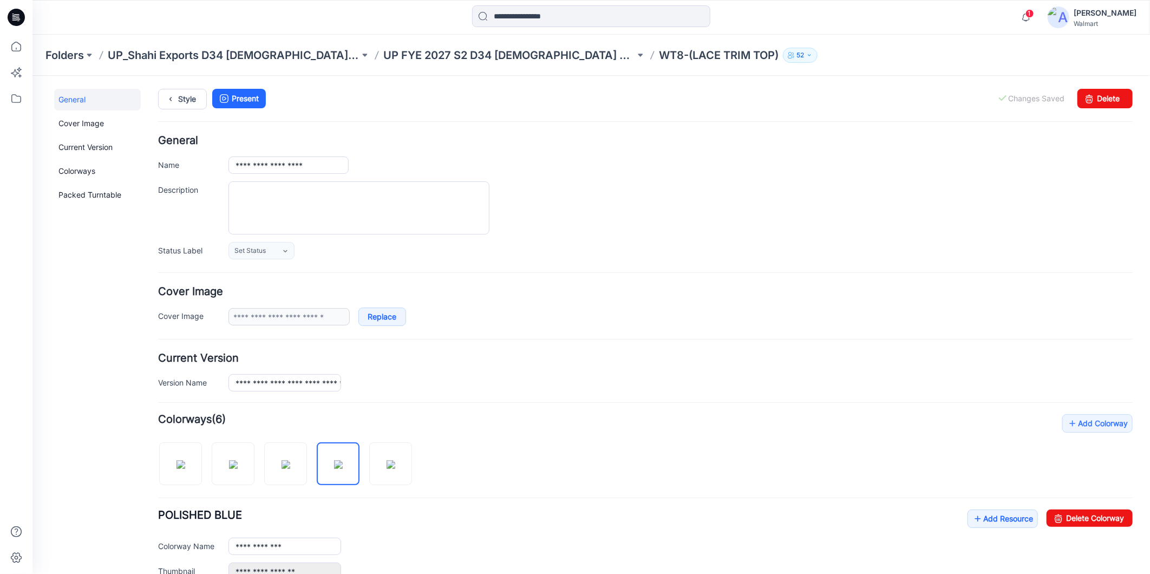
click at [788, 164] on div "**********" at bounding box center [680, 164] width 904 height 17
drag, startPoint x: 182, startPoint y: 100, endPoint x: 244, endPoint y: 110, distance: 63.1
click at [182, 100] on link "Style" at bounding box center [182, 98] width 49 height 21
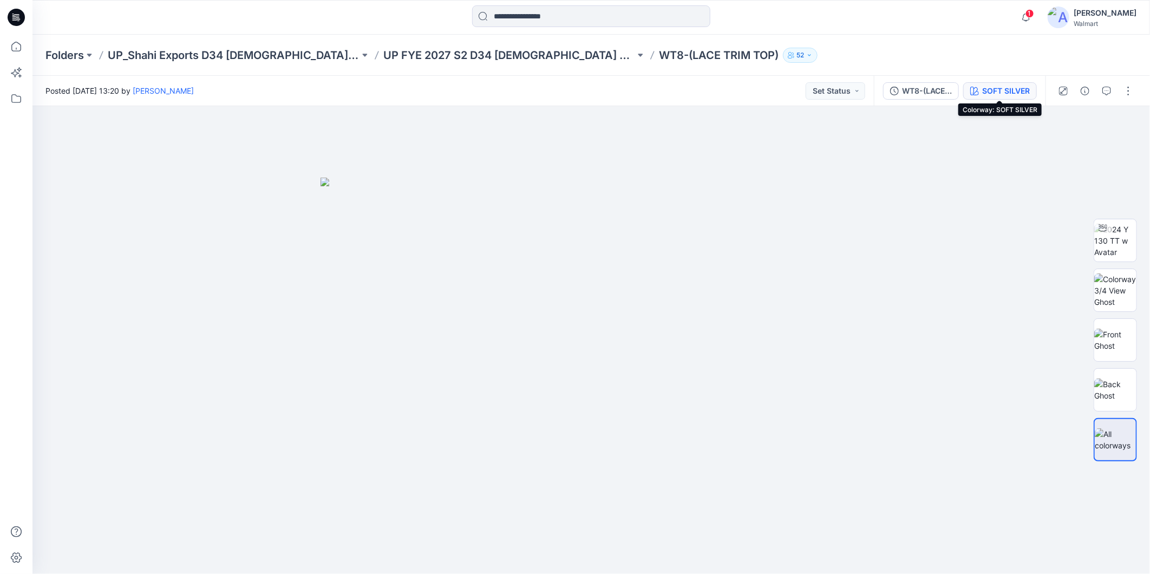
click at [1002, 87] on div "SOFT SILVER" at bounding box center [1006, 91] width 48 height 12
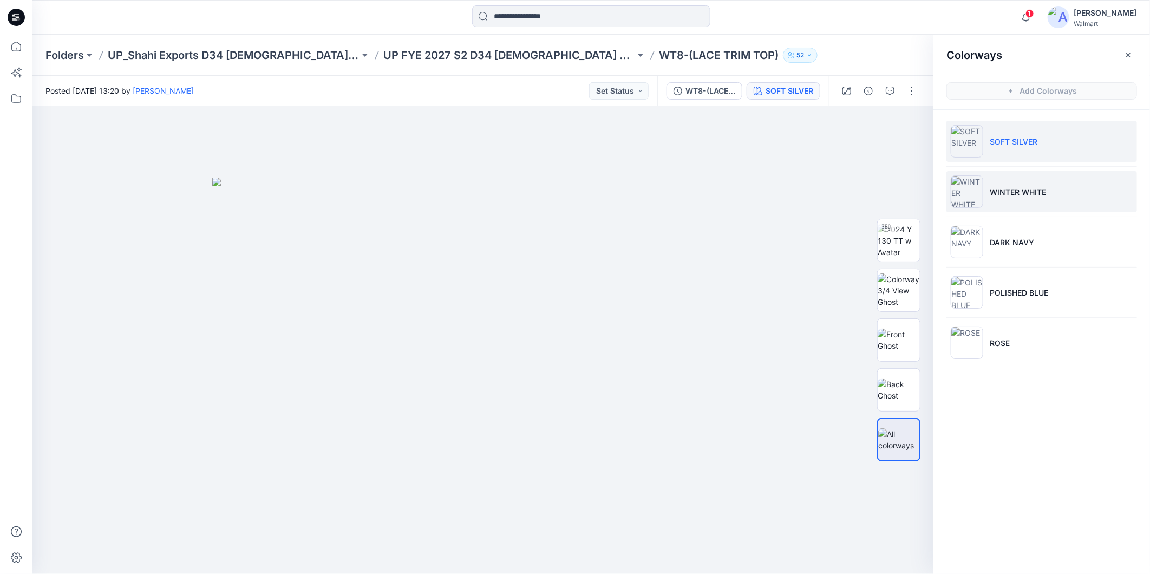
click at [1013, 188] on p "WINTER WHITE" at bounding box center [1018, 191] width 56 height 11
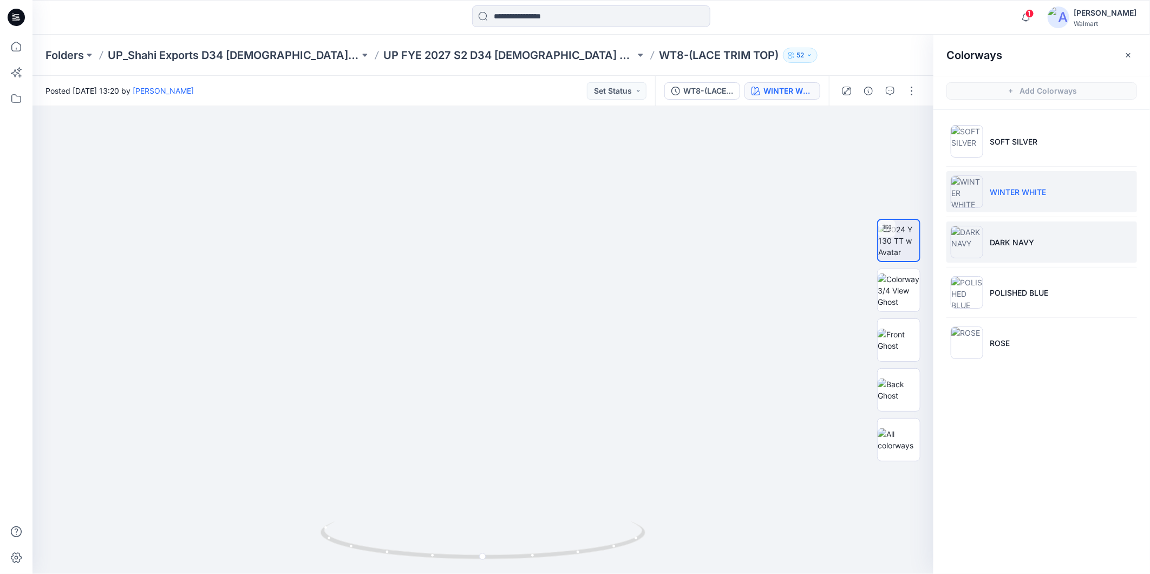
click at [993, 244] on p "DARK NAVY" at bounding box center [1012, 242] width 44 height 11
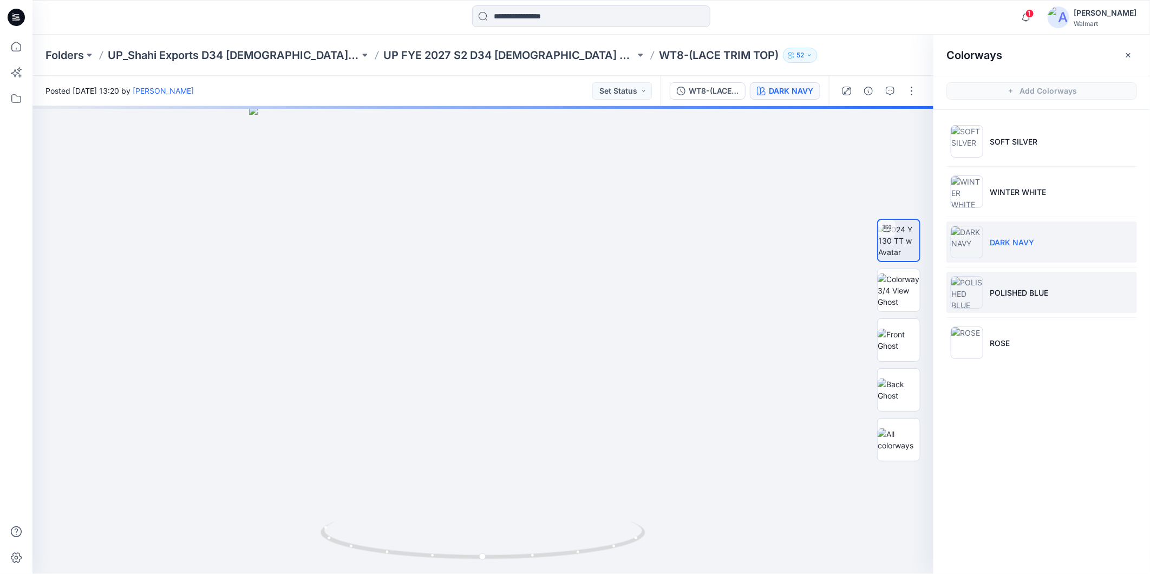
click at [1021, 298] on li "POLISHED BLUE" at bounding box center [1042, 292] width 191 height 41
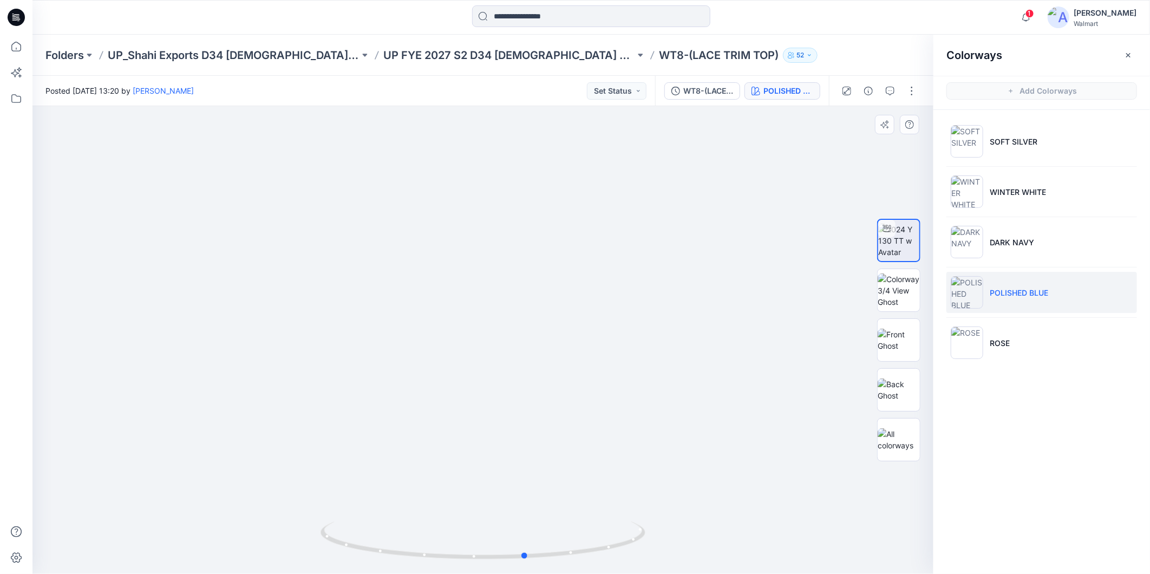
drag, startPoint x: 623, startPoint y: 547, endPoint x: 695, endPoint y: 533, distance: 72.9
click at [660, 538] on div at bounding box center [482, 340] width 901 height 468
click at [1003, 355] on li "ROSE" at bounding box center [1042, 342] width 191 height 41
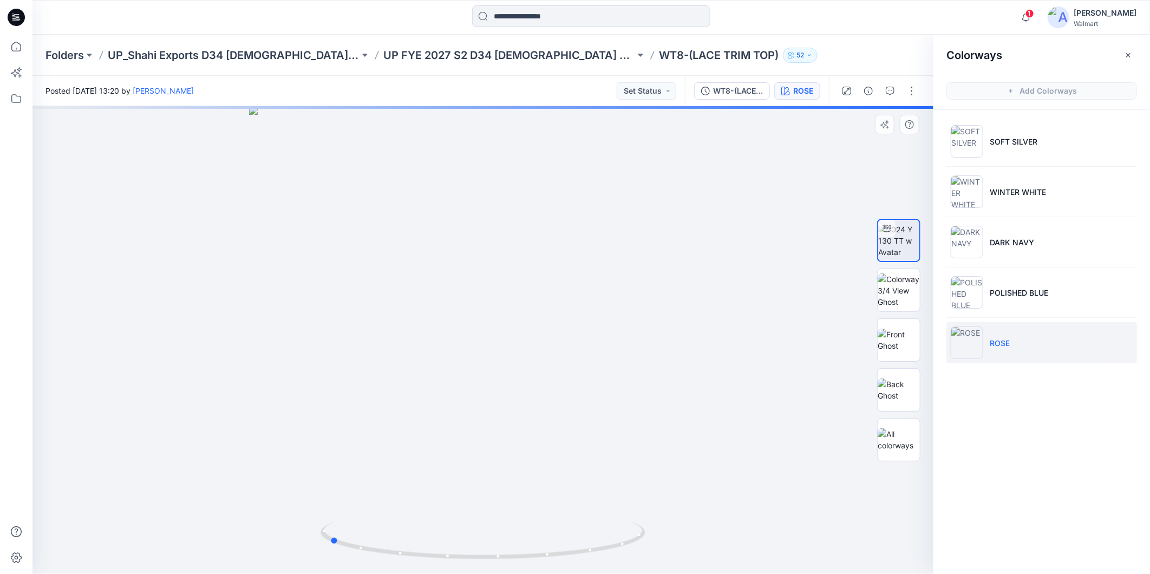
drag, startPoint x: 601, startPoint y: 545, endPoint x: 772, endPoint y: 533, distance: 171.5
click at [772, 533] on div at bounding box center [482, 340] width 901 height 468
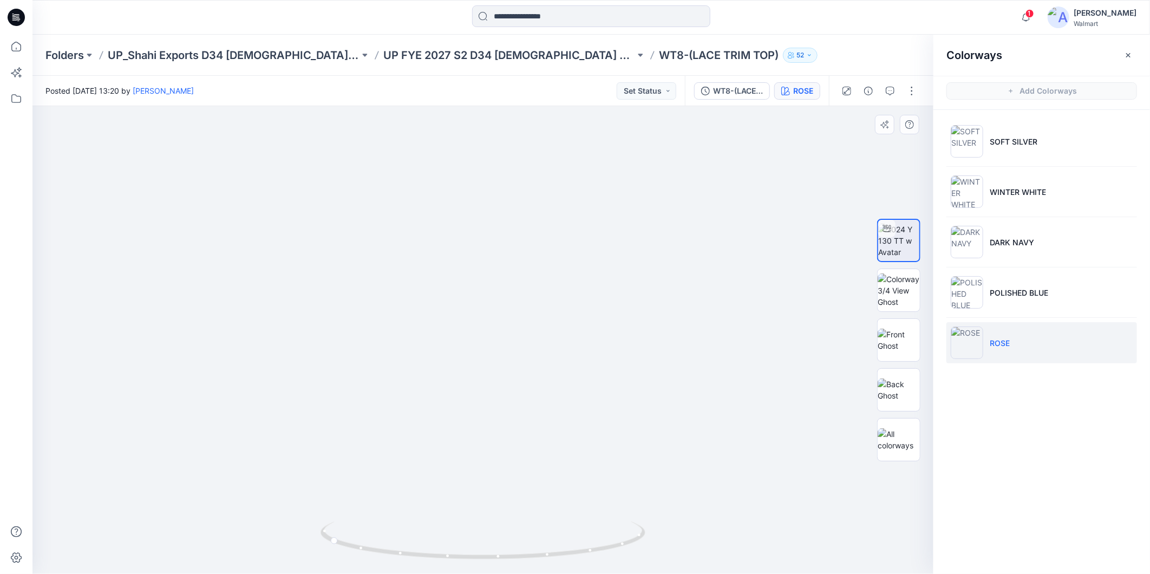
click at [654, 207] on img at bounding box center [483, 90] width 1468 height 968
drag, startPoint x: 550, startPoint y: 554, endPoint x: 695, endPoint y: 537, distance: 146.6
click at [700, 544] on div at bounding box center [482, 340] width 901 height 468
drag, startPoint x: 516, startPoint y: 169, endPoint x: 518, endPoint y: 252, distance: 82.9
click at [18, 40] on icon at bounding box center [16, 47] width 24 height 24
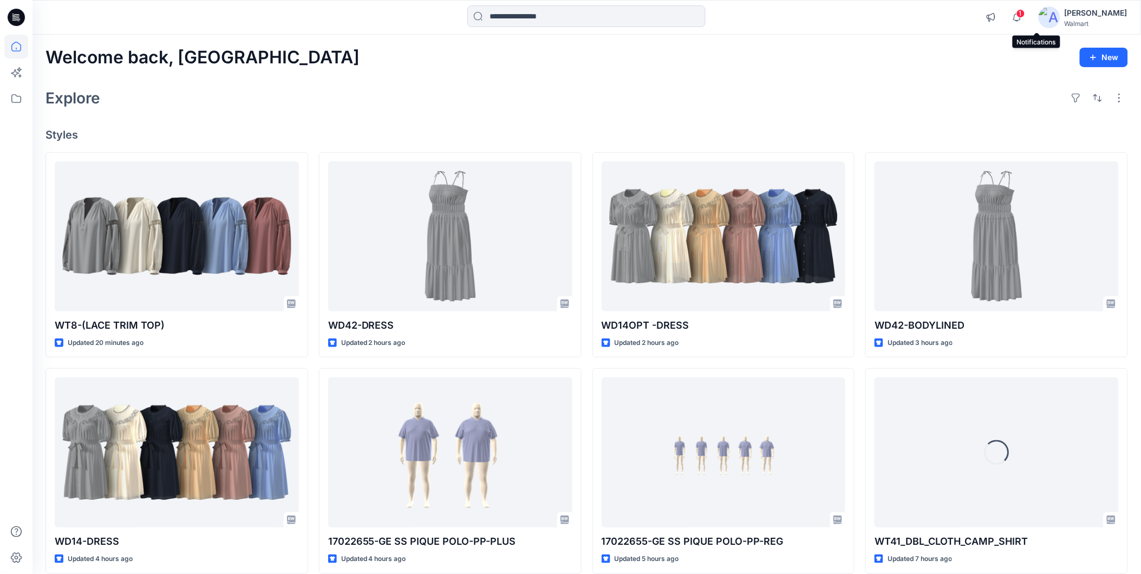
click at [1025, 11] on span "1" at bounding box center [1020, 13] width 9 height 9
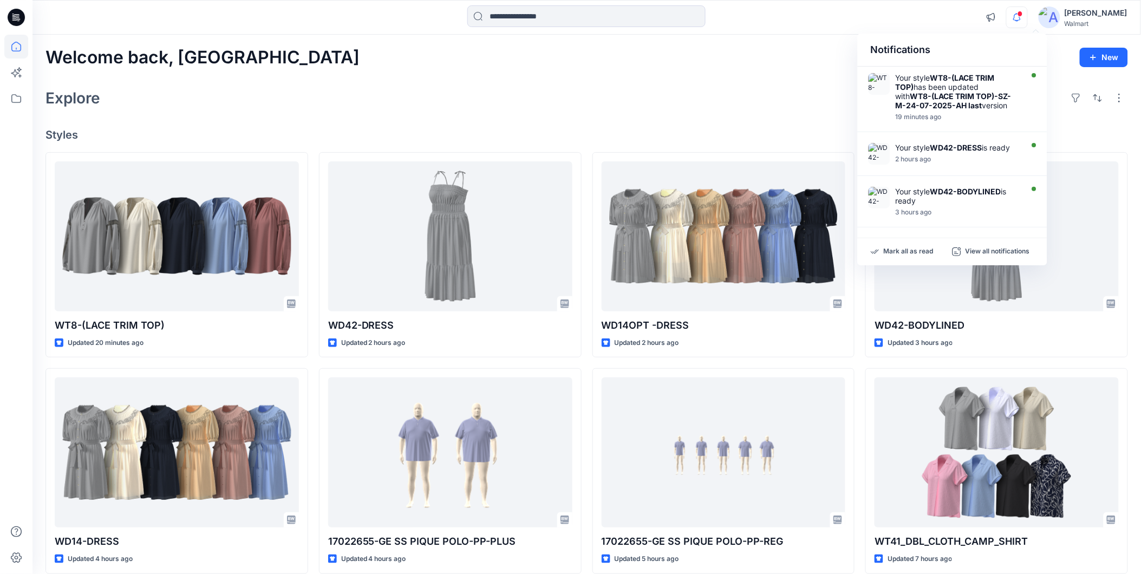
click at [765, 96] on div "Explore" at bounding box center [586, 98] width 1082 height 26
